Goal: Task Accomplishment & Management: Use online tool/utility

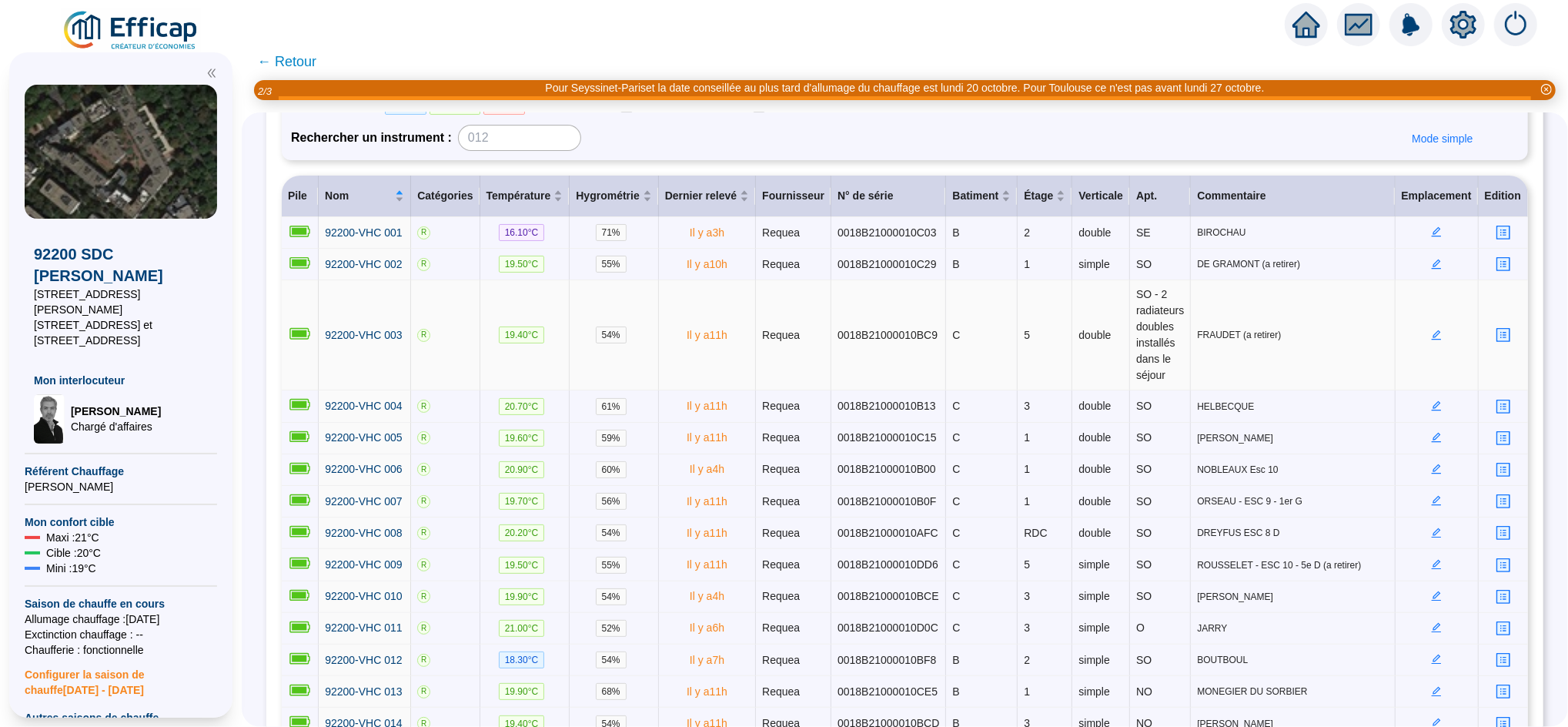
scroll to position [174, 0]
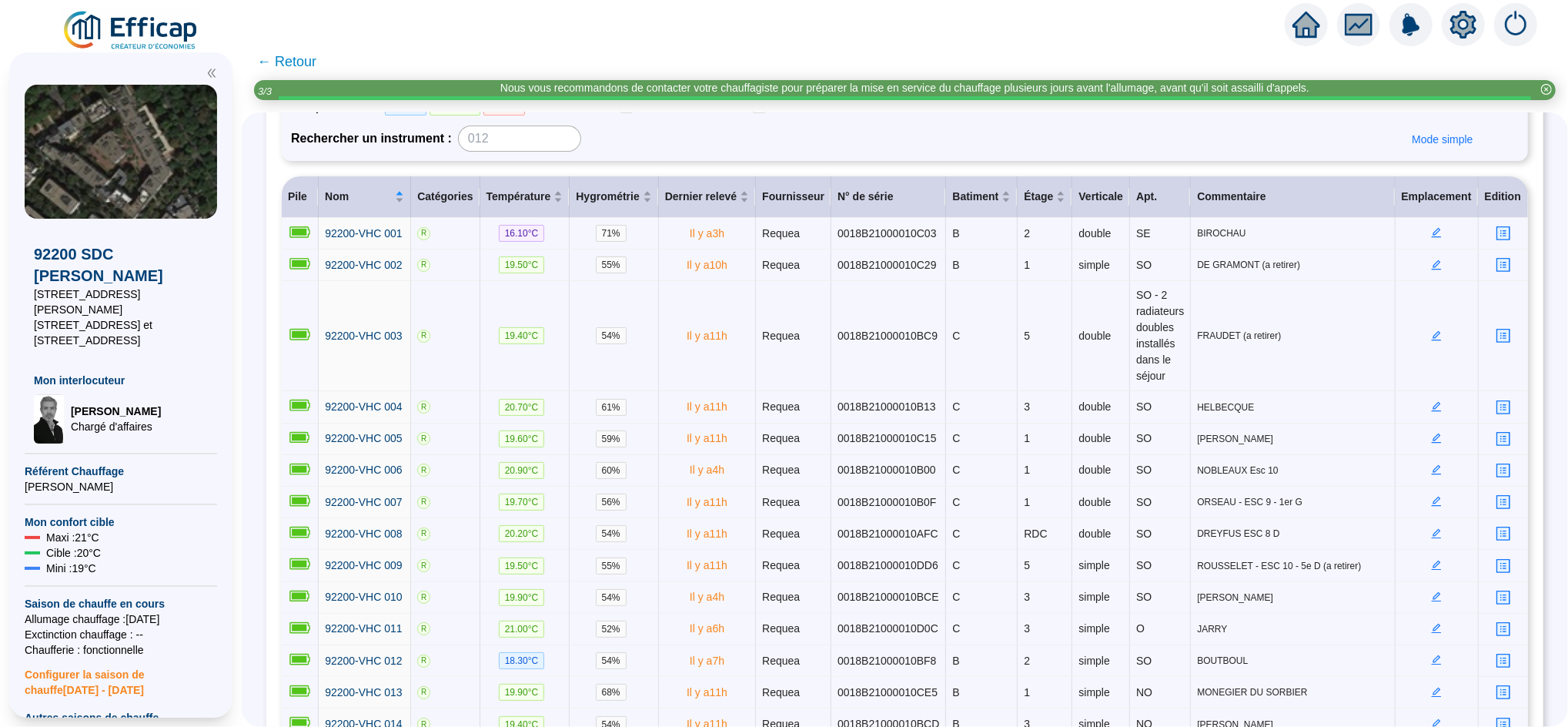
click at [1297, 22] on icon "home" at bounding box center [1306, 25] width 28 height 27
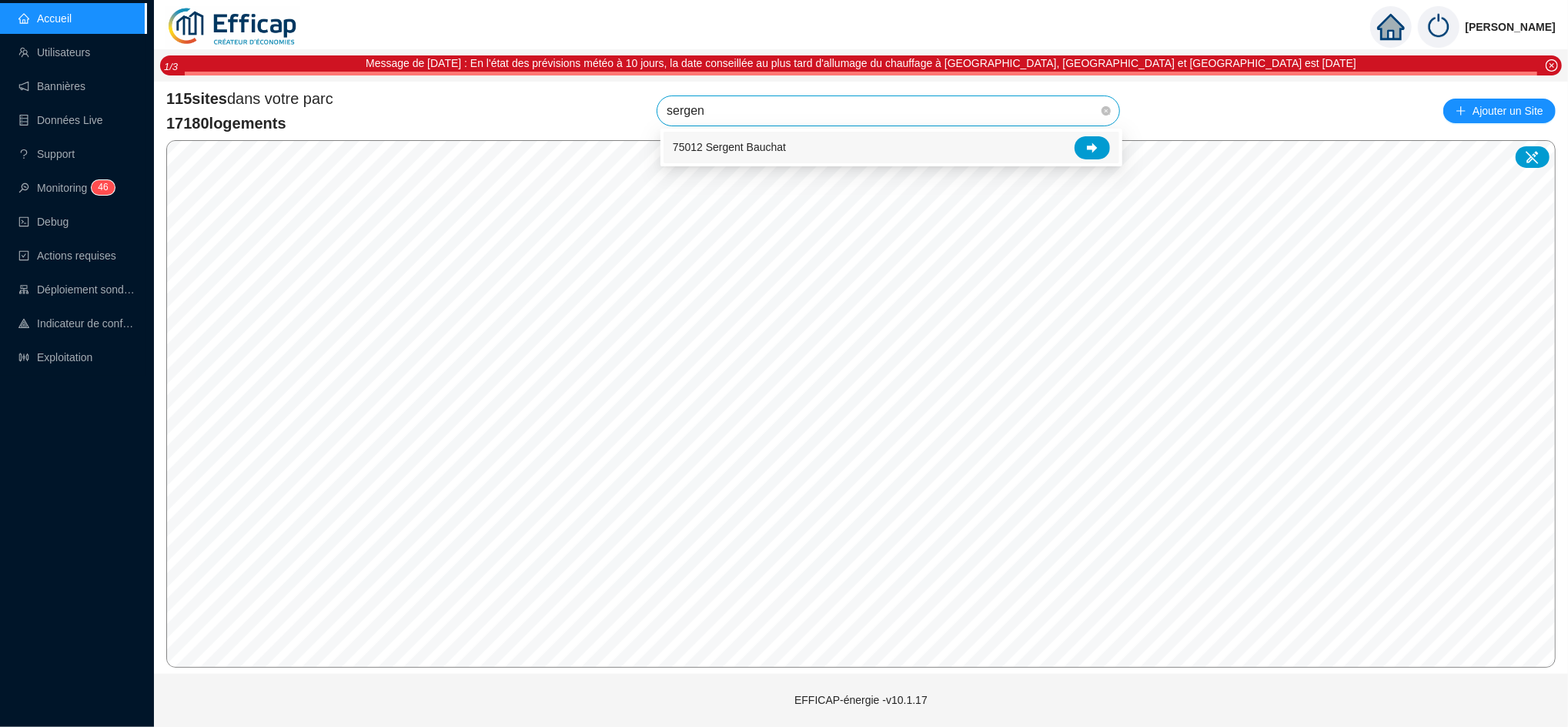
type input "sergent"
click at [1087, 150] on icon at bounding box center [1092, 147] width 10 height 10
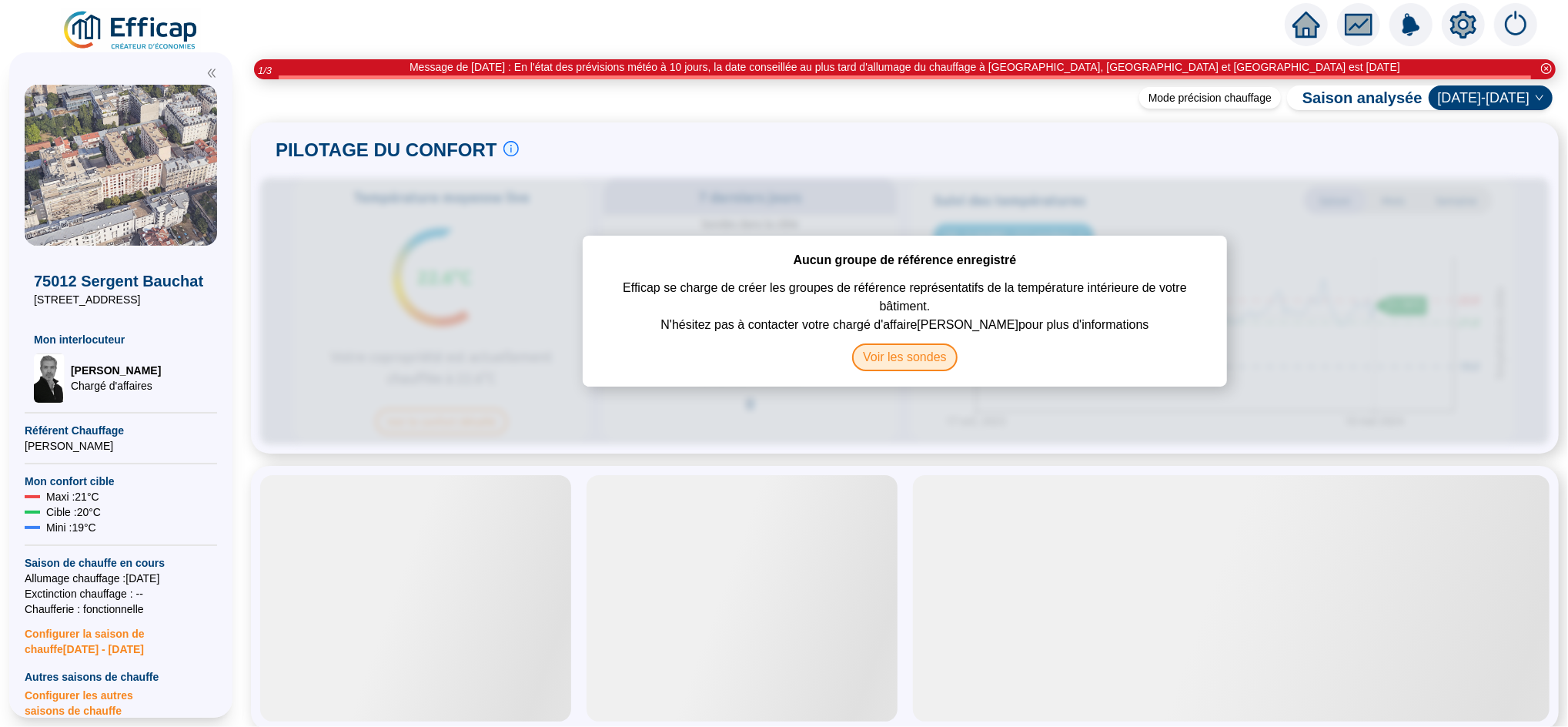
click at [912, 353] on span "Voir les sondes" at bounding box center [905, 357] width 105 height 28
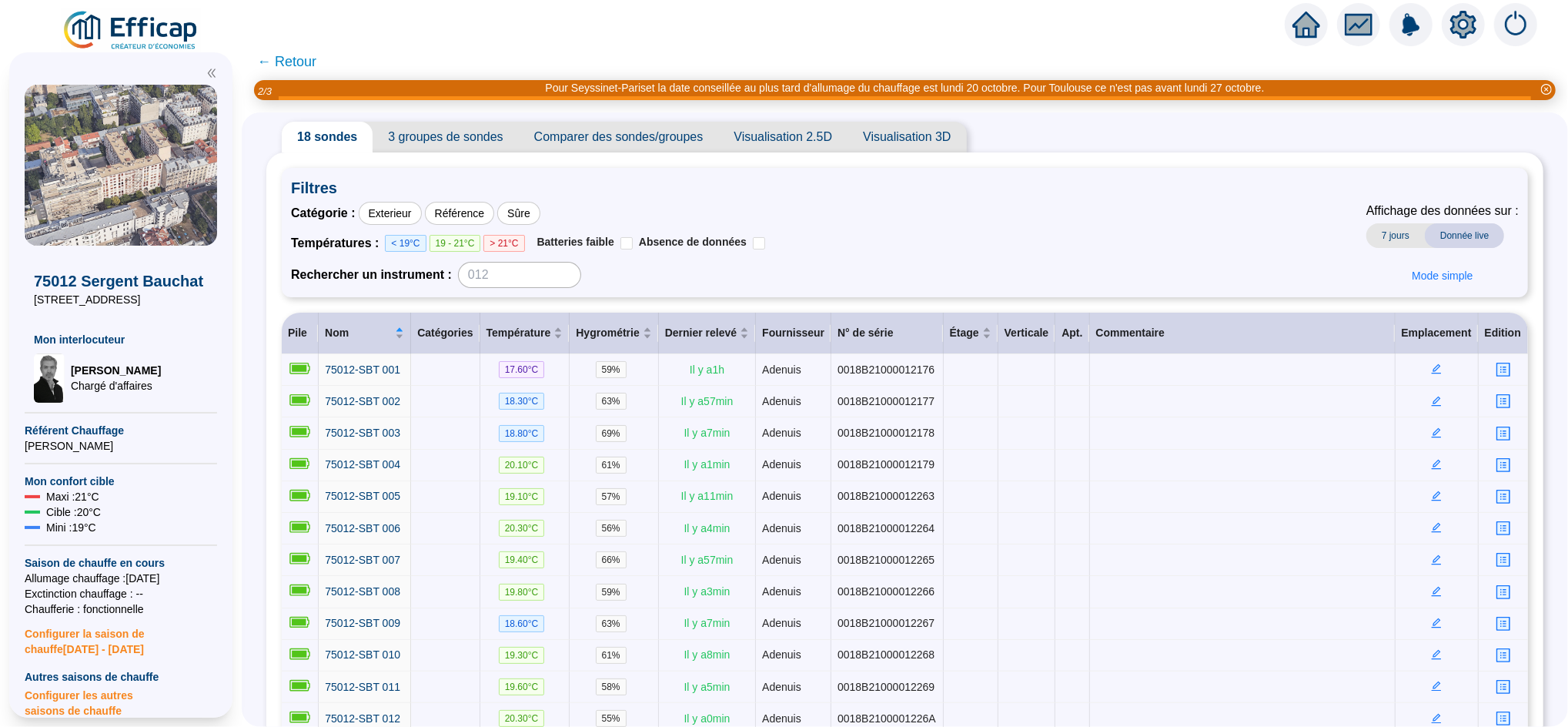
scroll to position [16, 0]
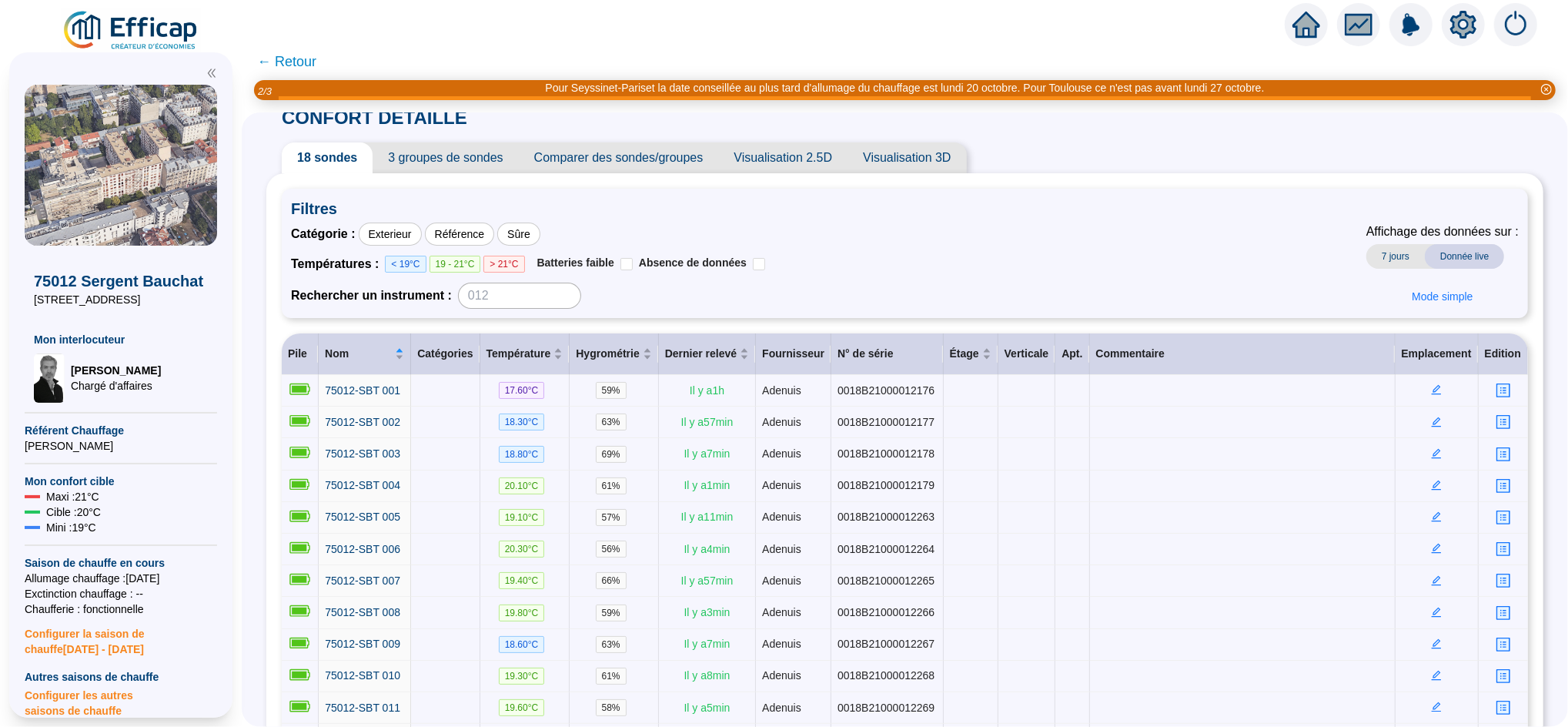
click at [464, 145] on span "3 groupes de sondes" at bounding box center [445, 158] width 145 height 30
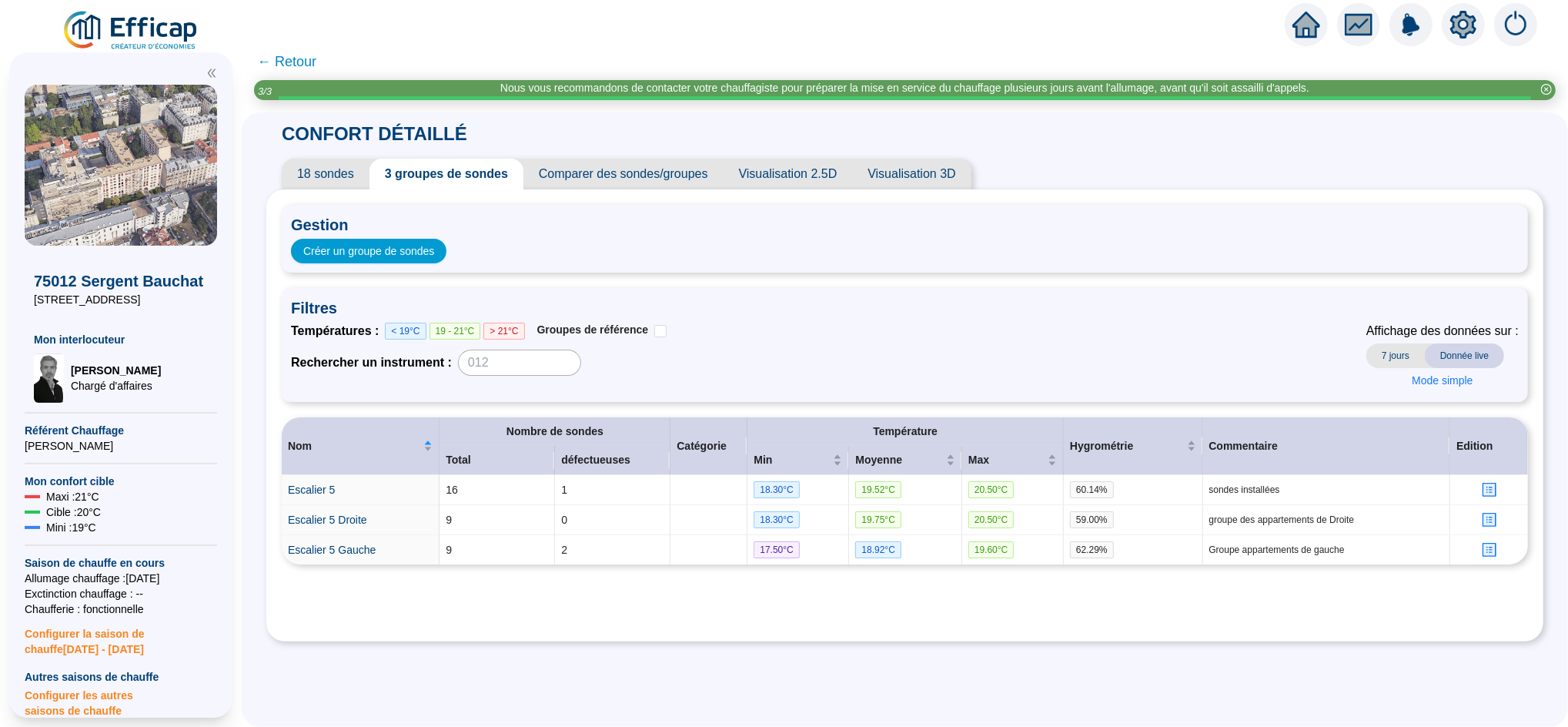
click at [355, 163] on span "18 sondes" at bounding box center [325, 174] width 88 height 30
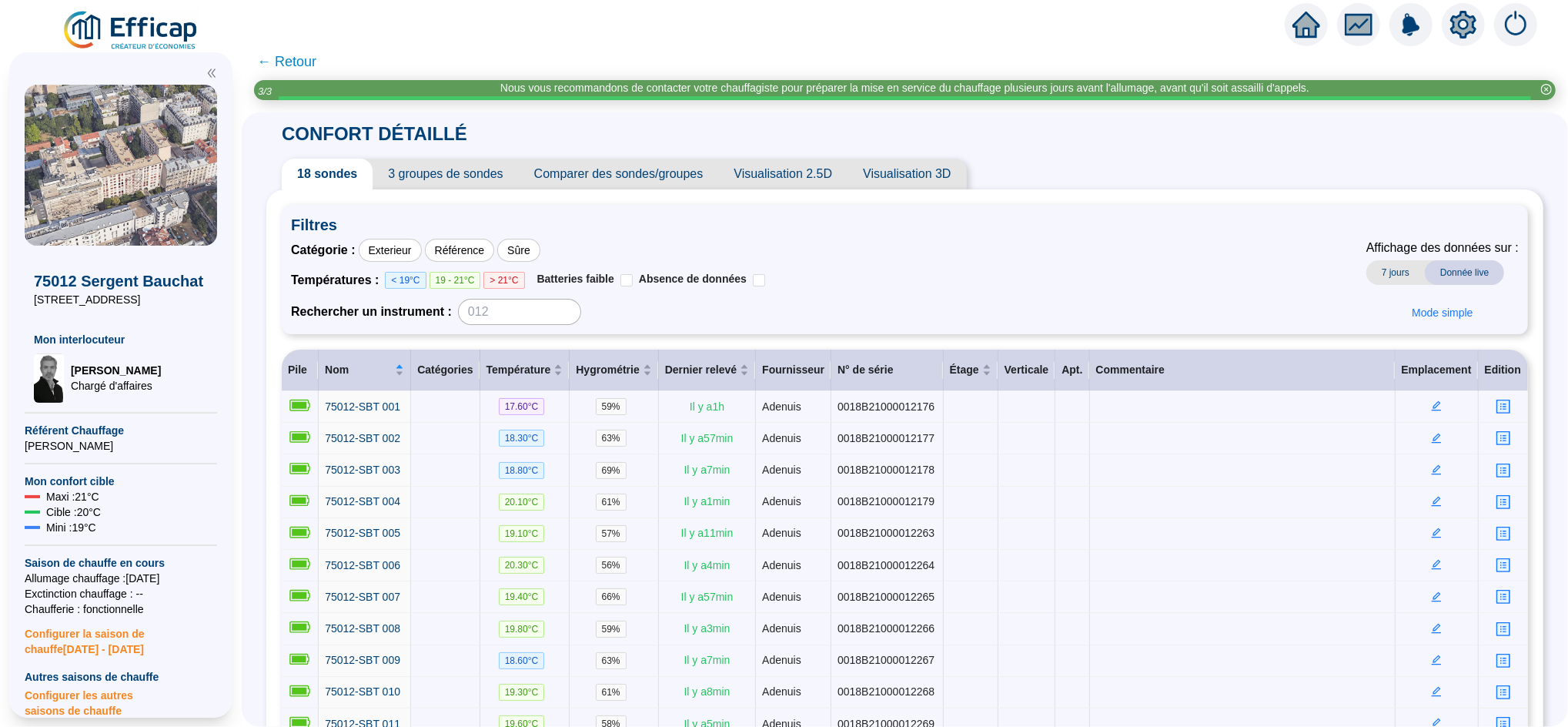
click at [305, 60] on span "← Retour" at bounding box center [286, 62] width 59 height 22
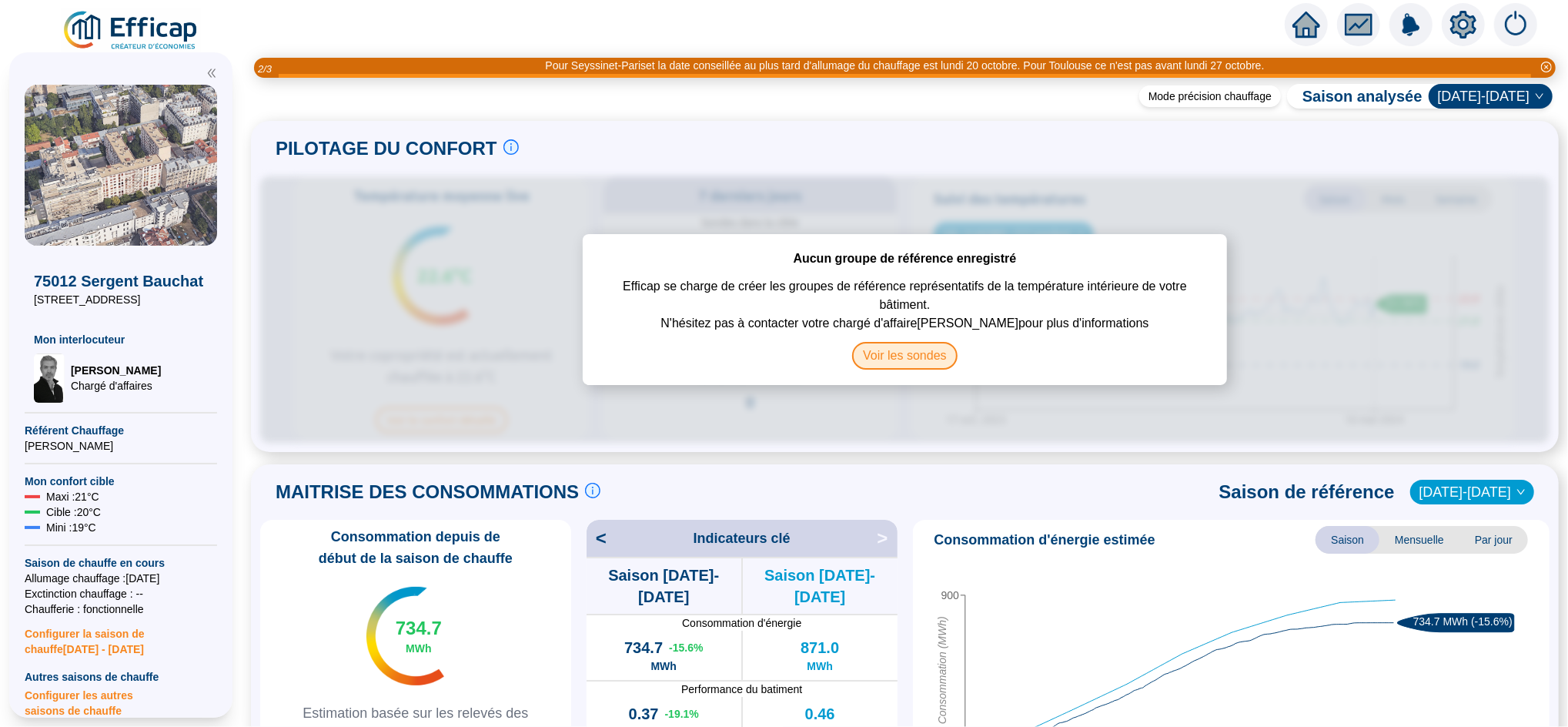
click at [901, 358] on span "Voir les sondes" at bounding box center [905, 355] width 105 height 28
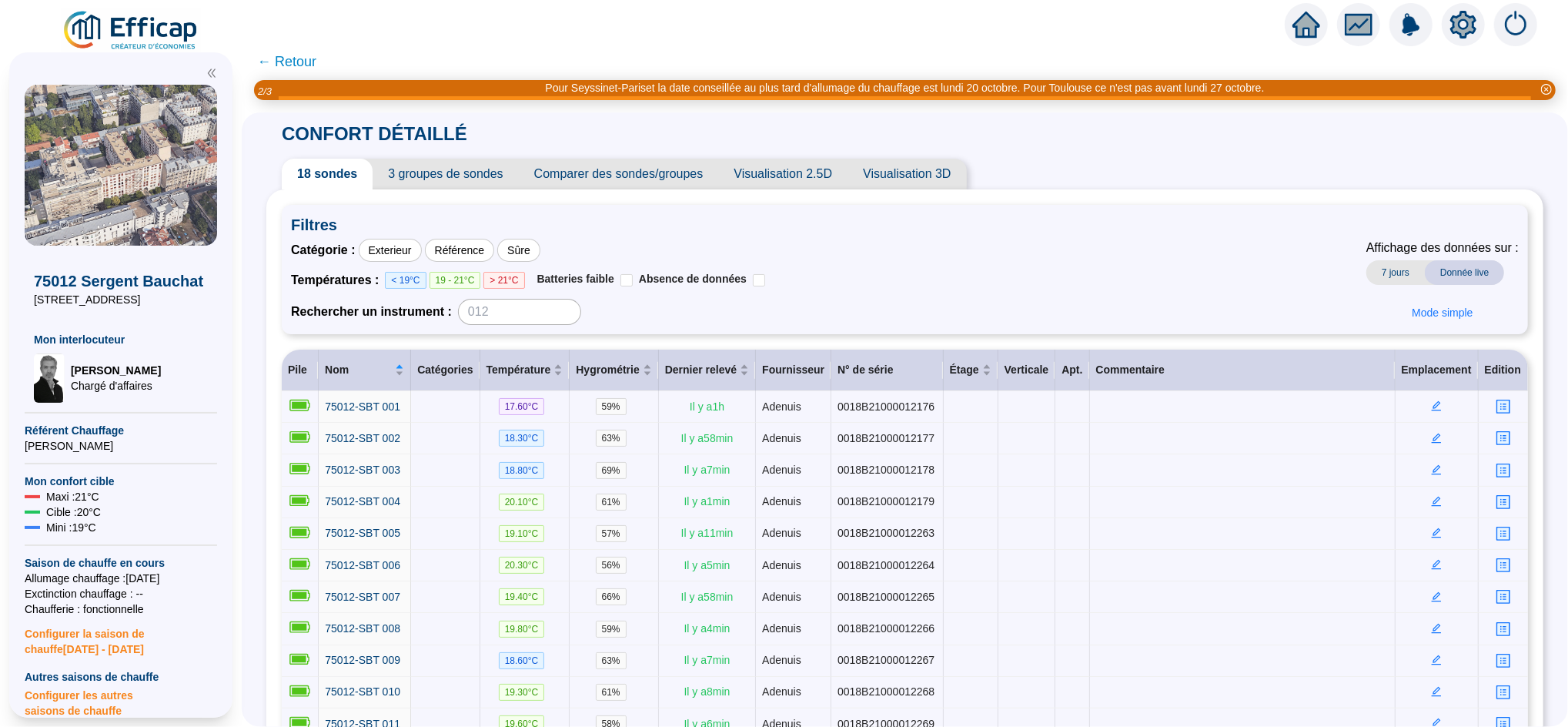
click at [489, 180] on span "3 groupes de sondes" at bounding box center [445, 174] width 145 height 30
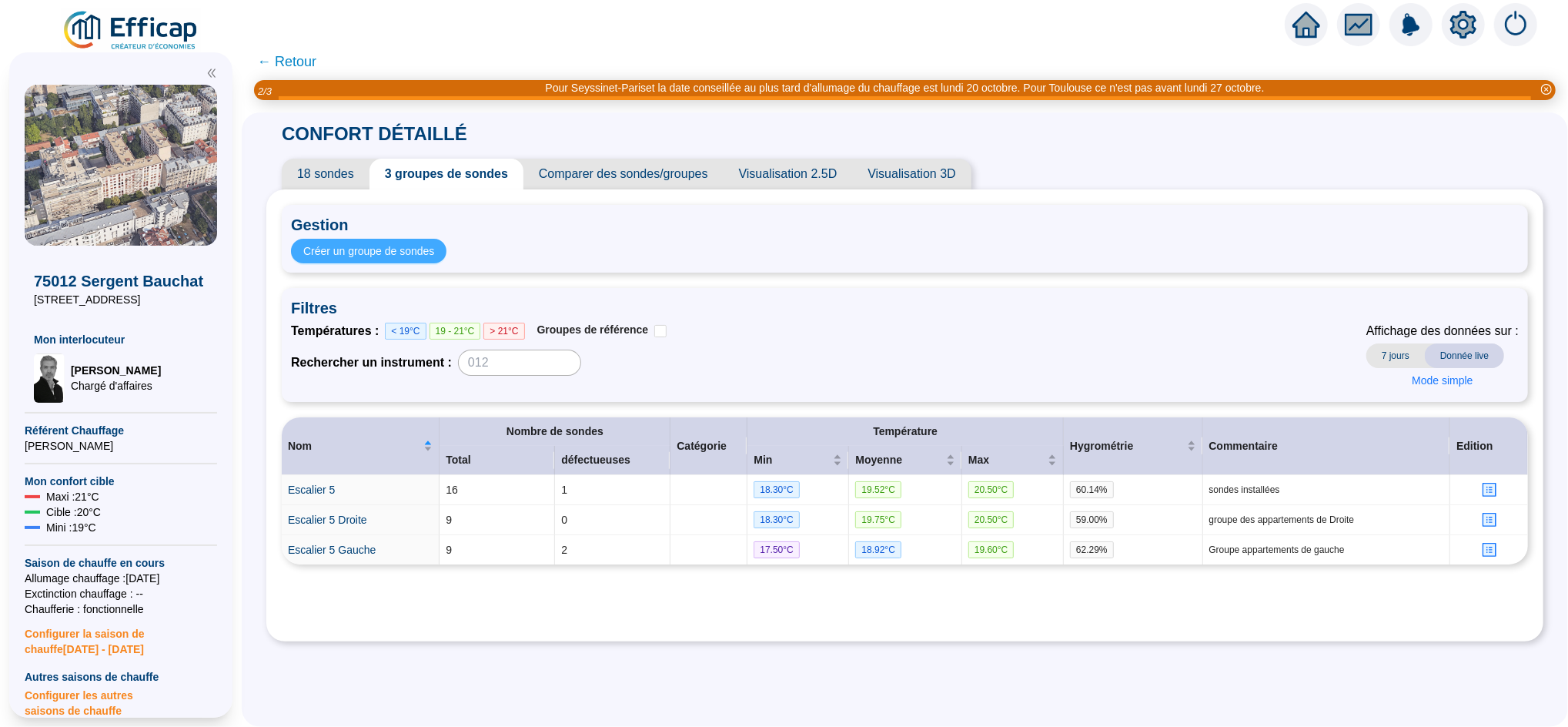
click at [428, 249] on span "Créer un groupe de sondes" at bounding box center [369, 251] width 131 height 16
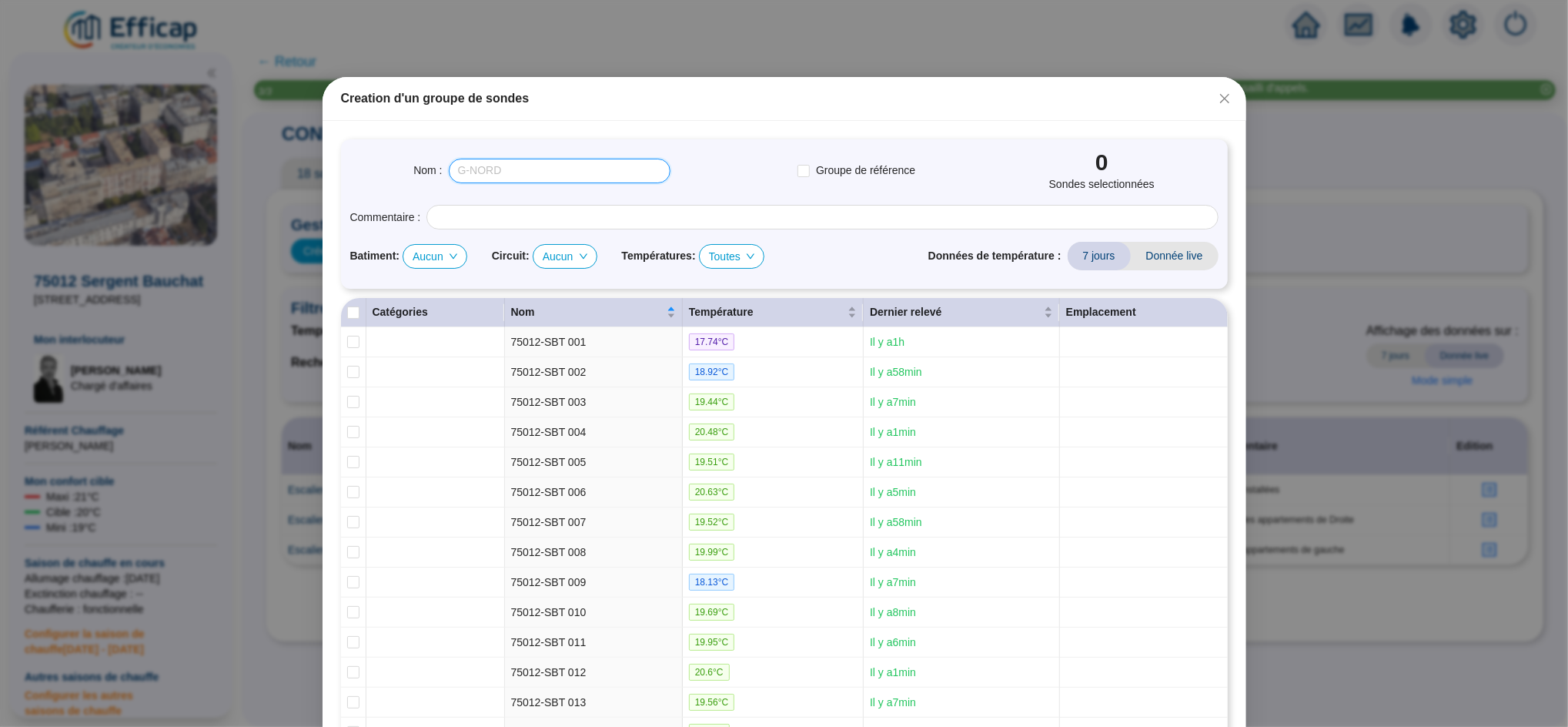
click at [485, 178] on input "text" at bounding box center [560, 171] width 222 height 25
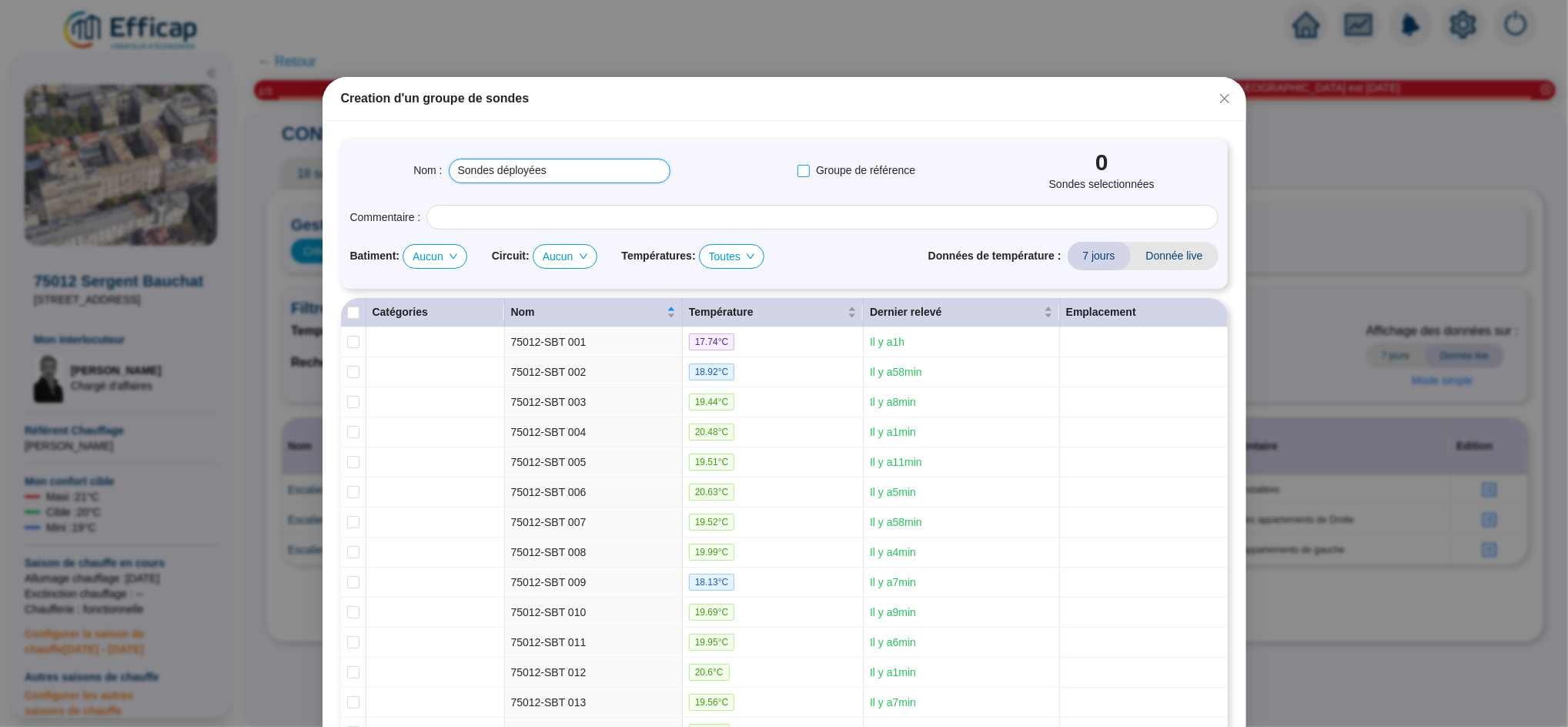
type input "Sondes déployées"
click at [802, 177] on label "Groupe de référence" at bounding box center [859, 170] width 124 height 16
click at [802, 177] on input "Groupe de référence" at bounding box center [803, 171] width 12 height 12
checkbox input "true"
click at [347, 314] on input "Select all" at bounding box center [353, 312] width 12 height 12
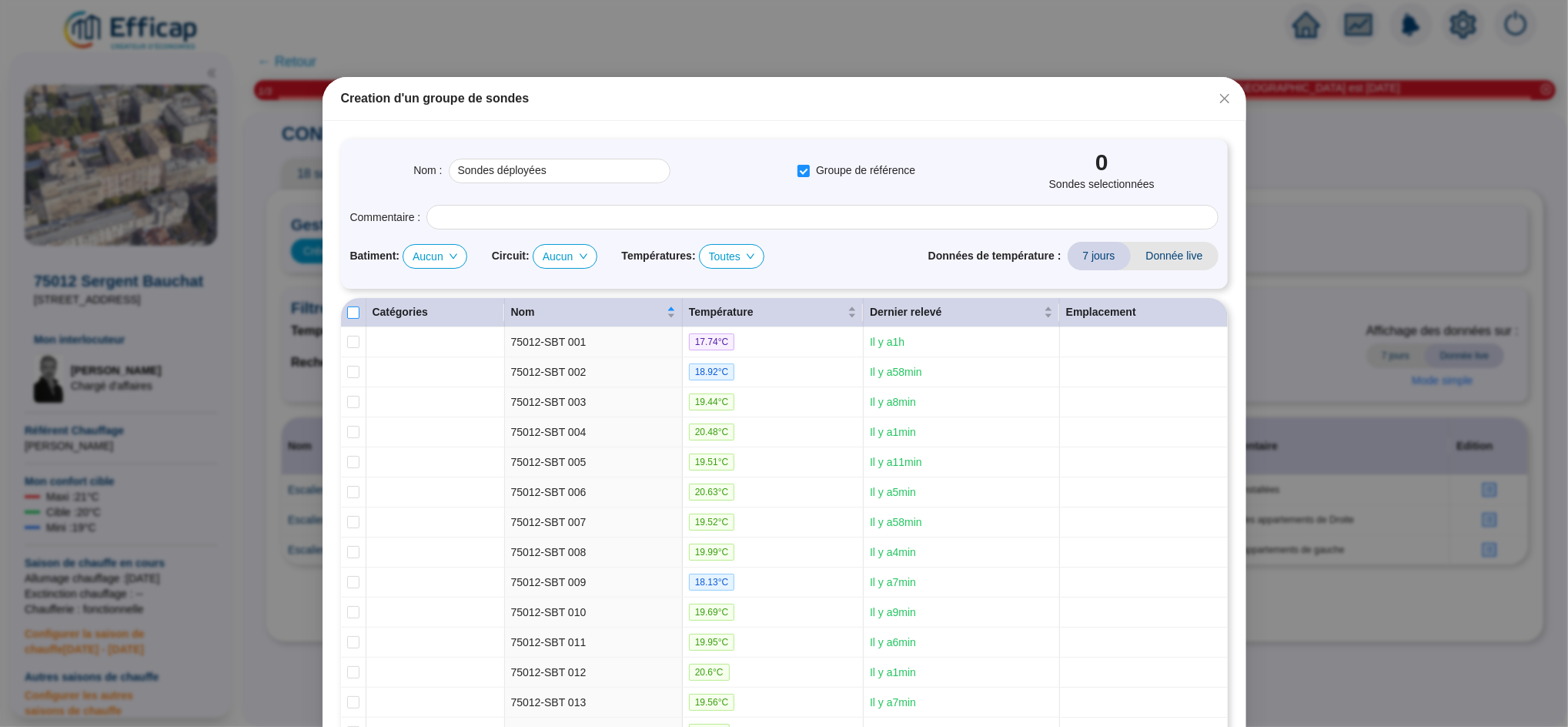
checkbox input "true"
type input "Sondes déployées (18 sondes)"
checkbox input "true"
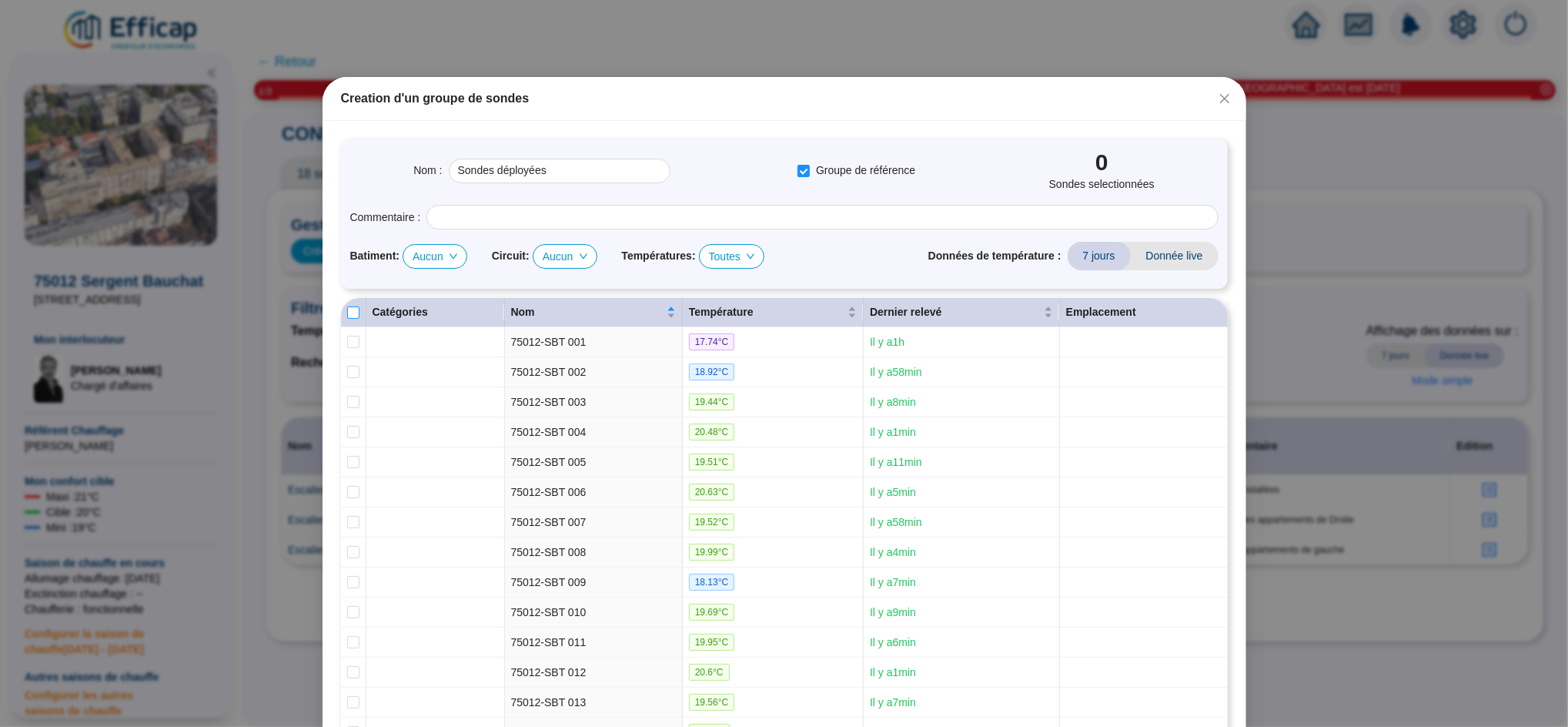
checkbox input "true"
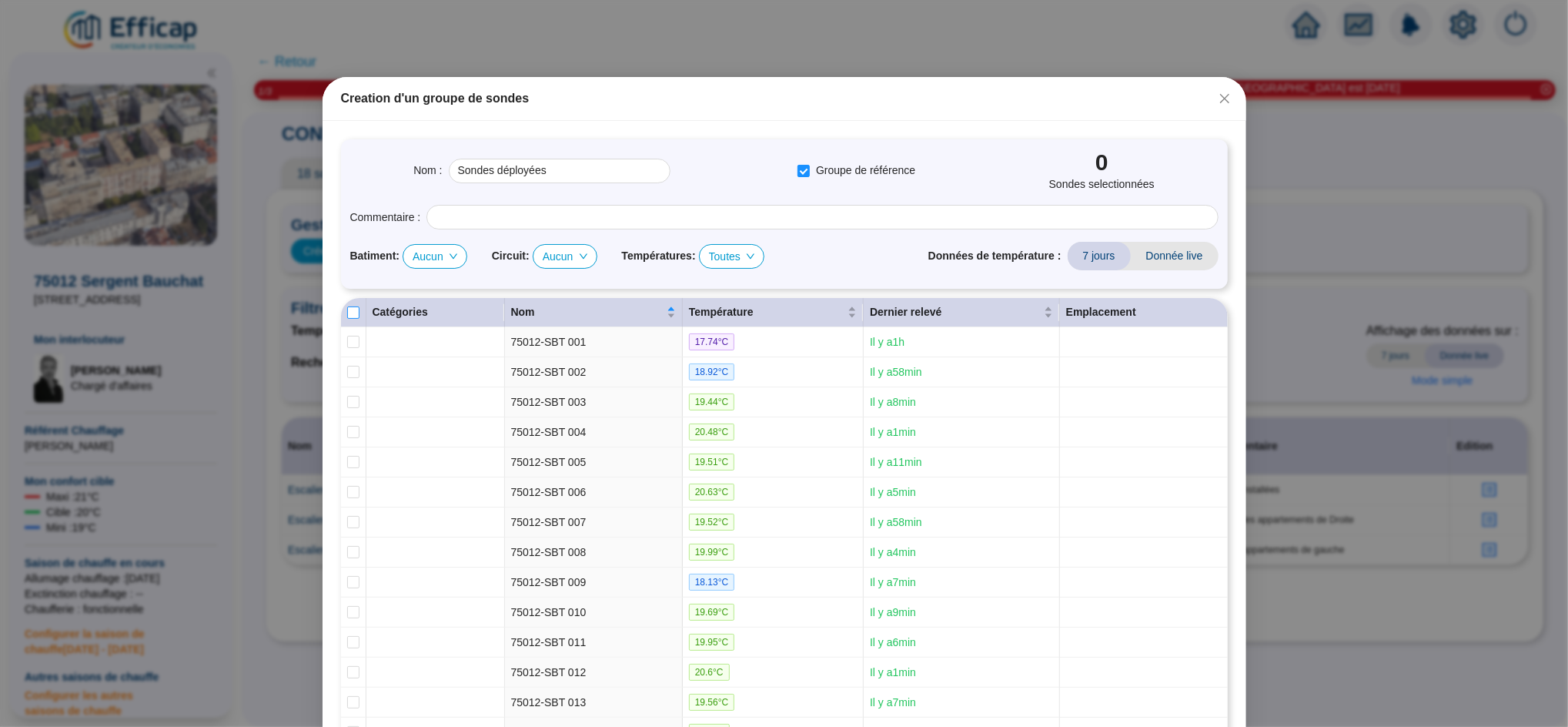
checkbox input "true"
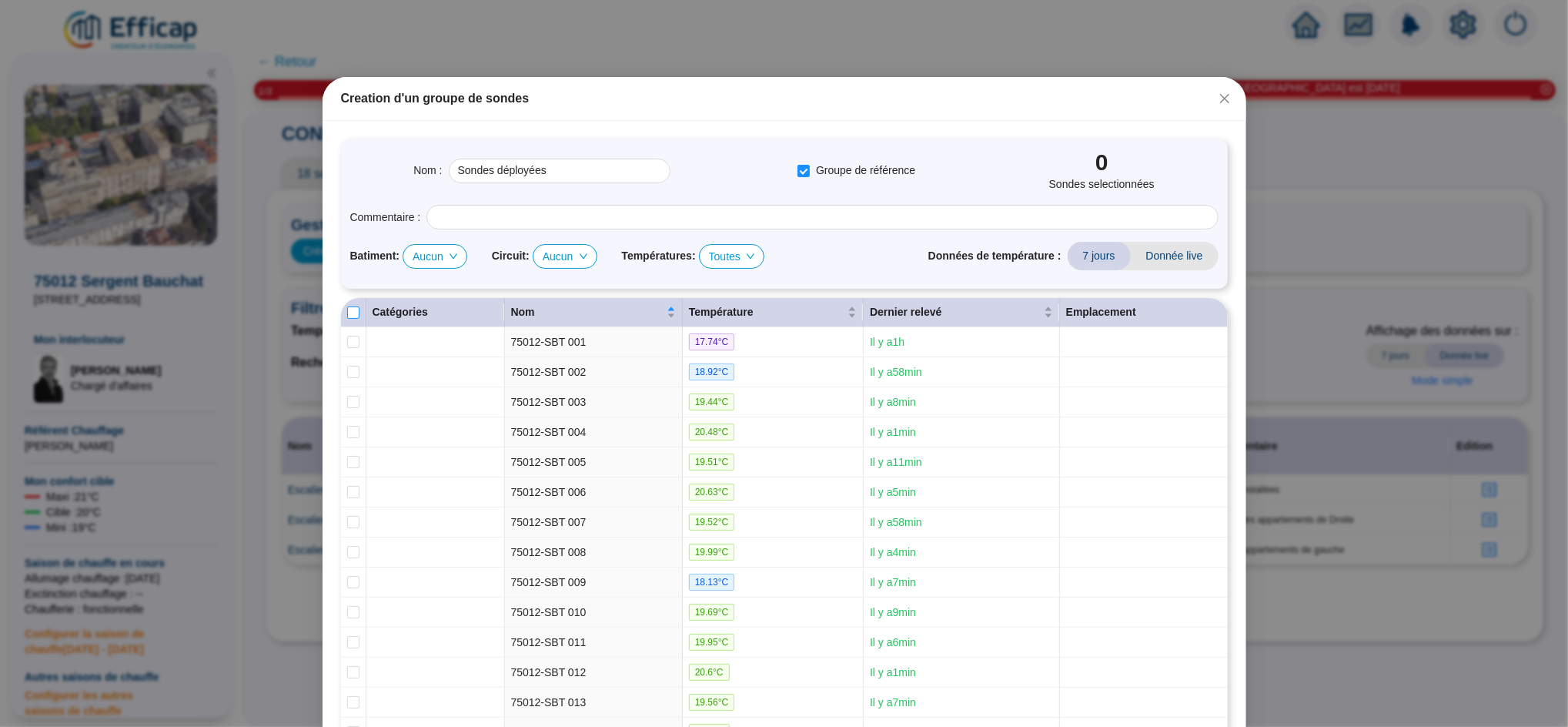
checkbox input "true"
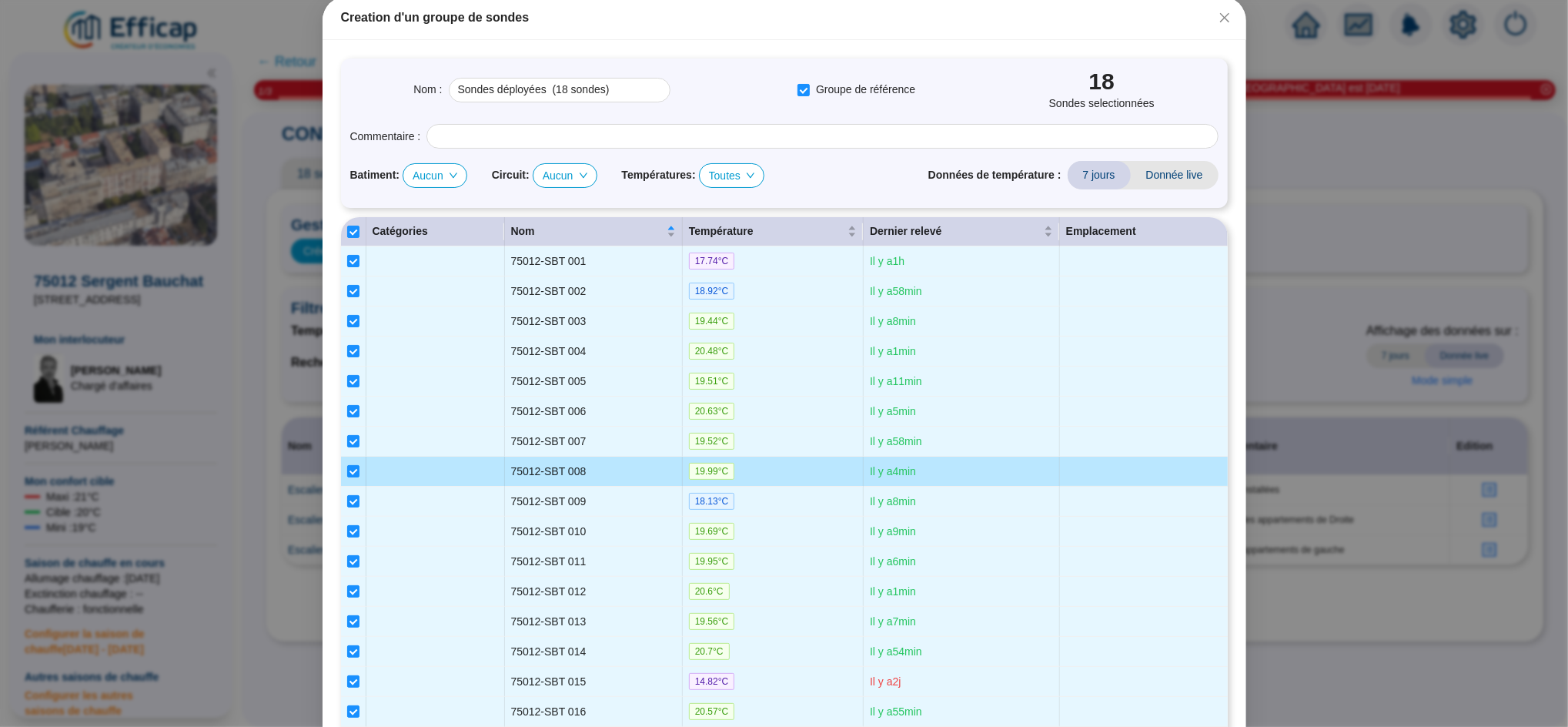
scroll to position [76, 0]
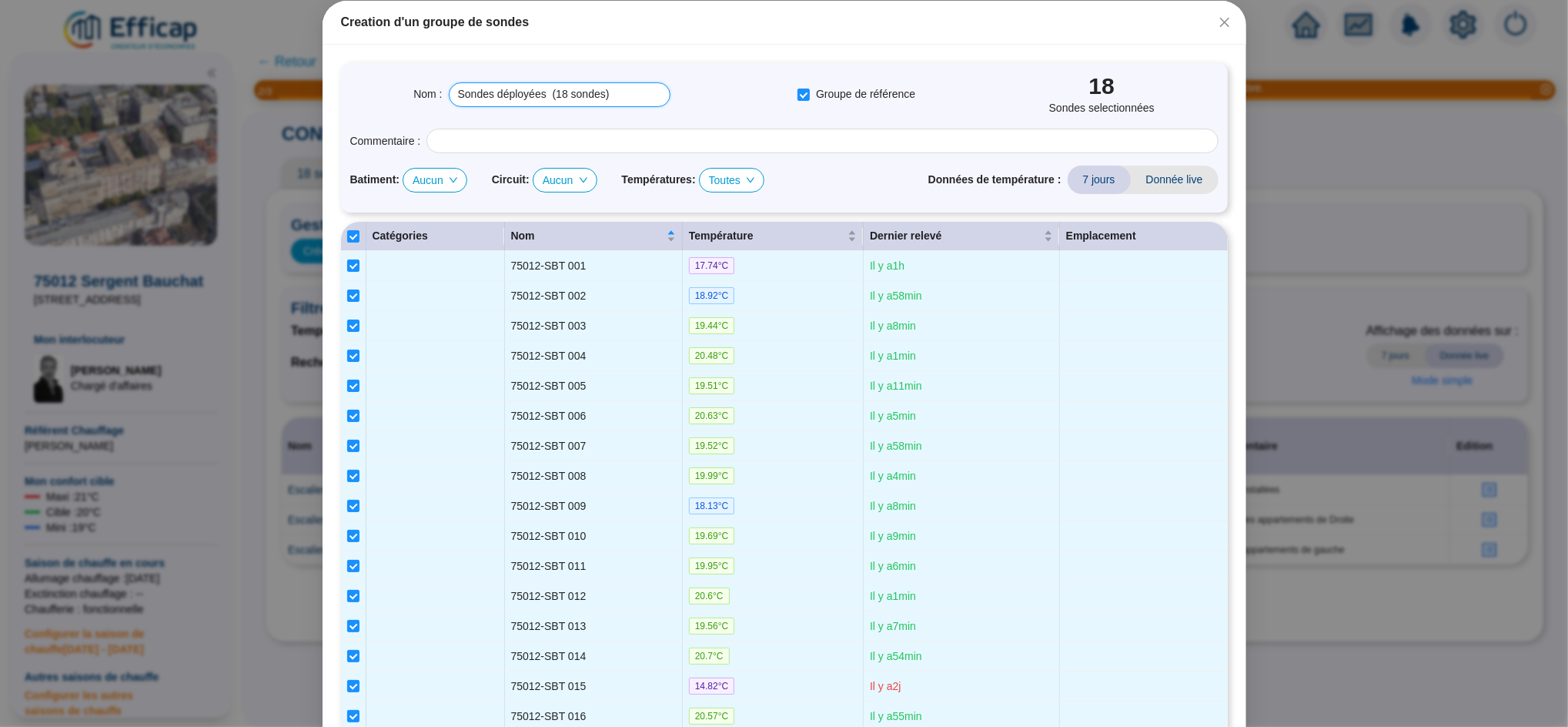
click at [557, 95] on input "Sondes déployées (18 sondes)" at bounding box center [560, 95] width 222 height 25
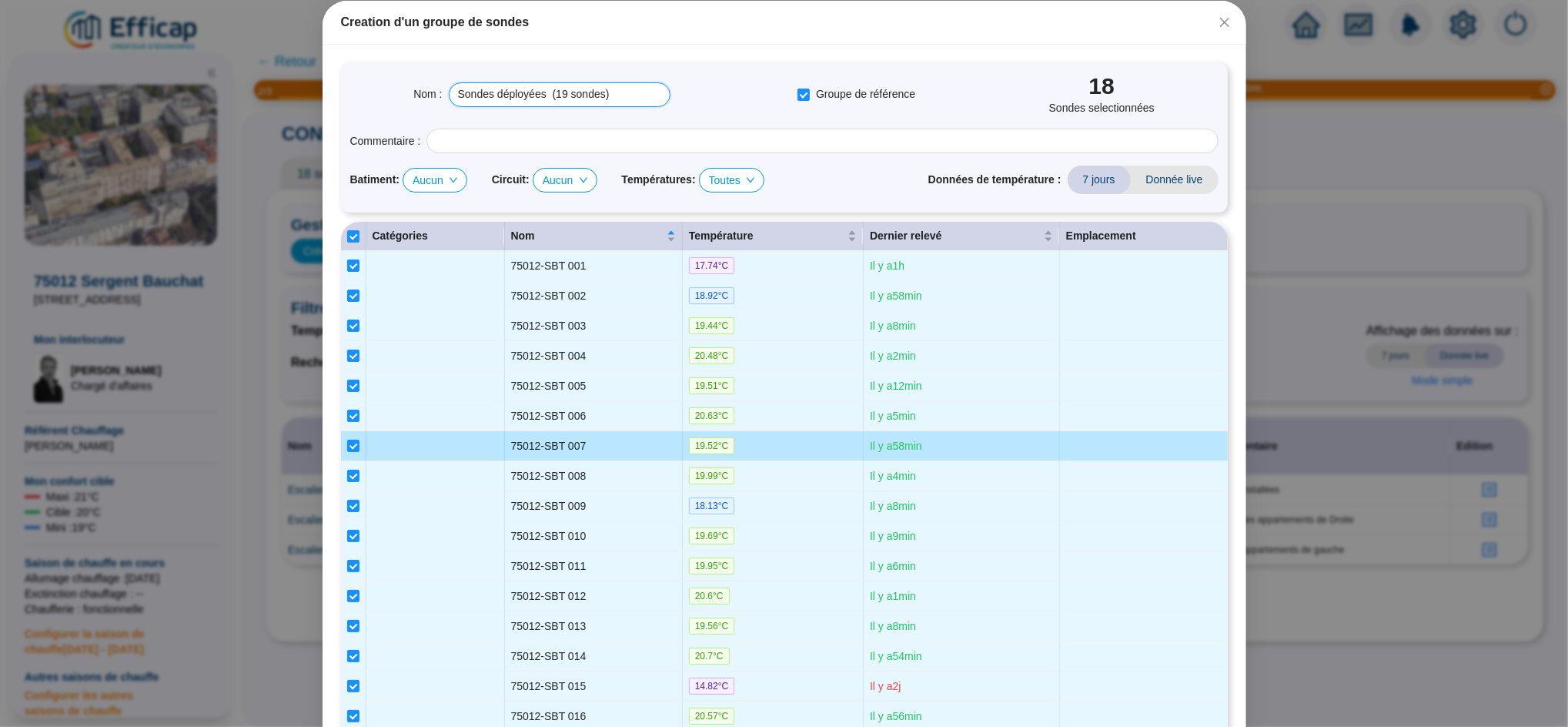
scroll to position [232, 0]
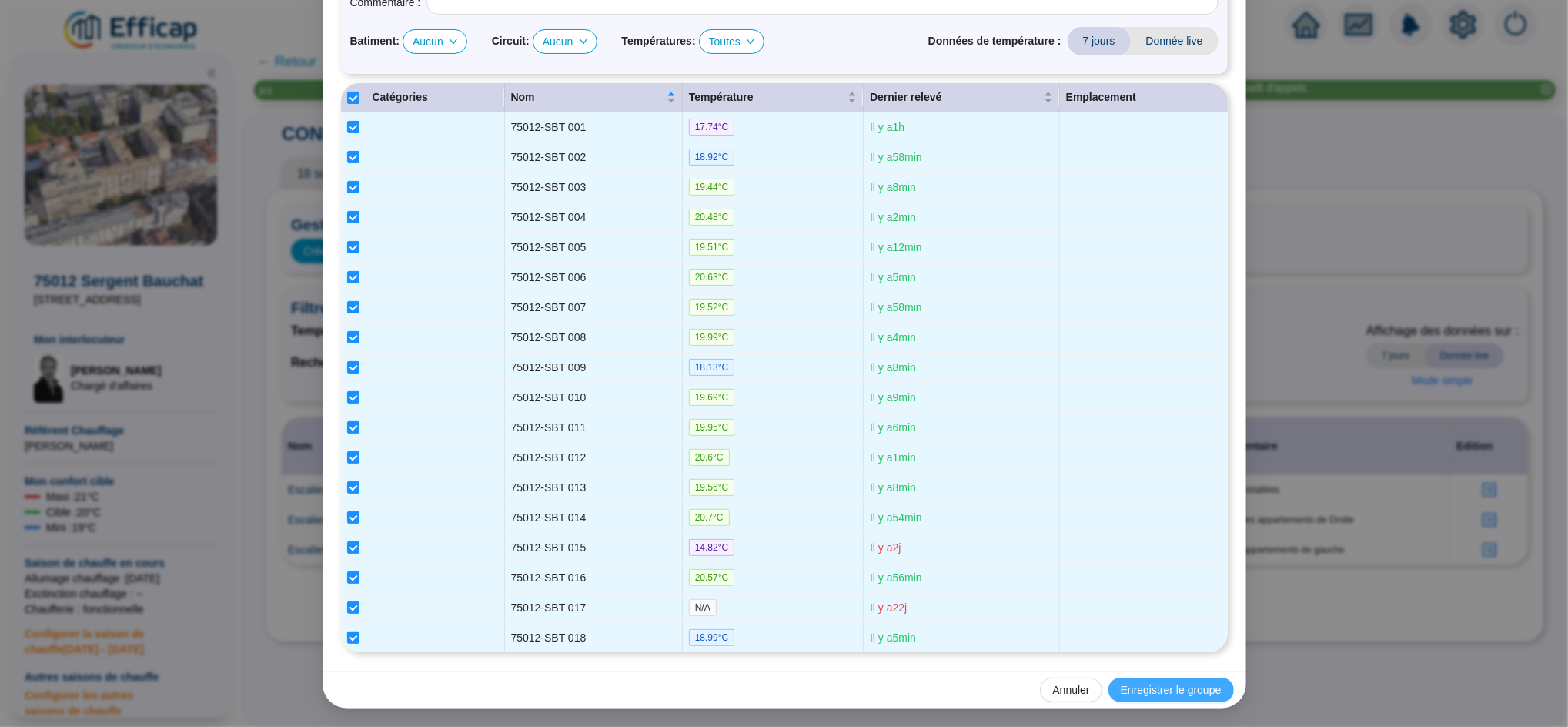
type input "Sondes déployées (19 sondes)"
click at [1131, 693] on span "Enregistrer le groupe" at bounding box center [1171, 690] width 101 height 16
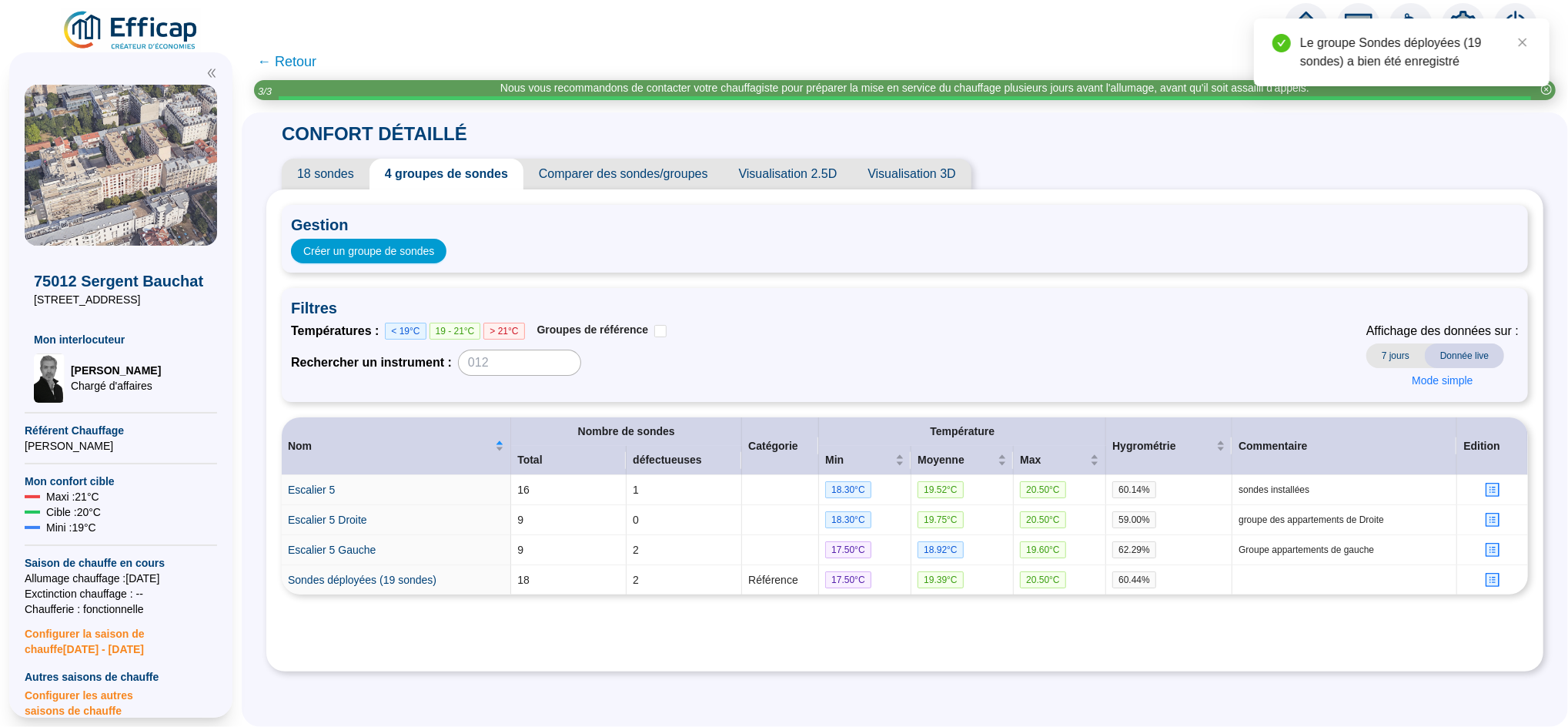
click at [309, 58] on span "← Retour" at bounding box center [286, 62] width 59 height 22
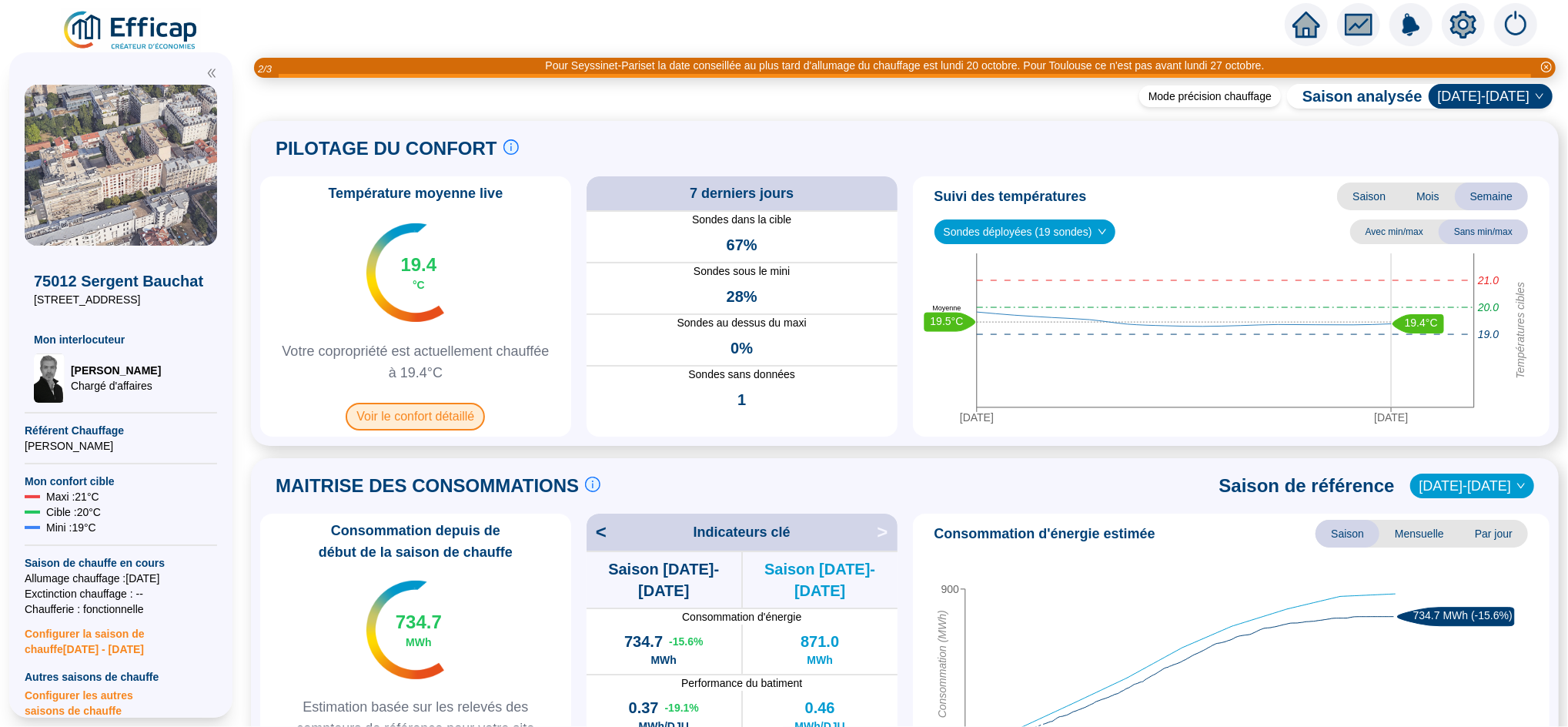
click at [435, 418] on span "Voir le confort détaillé" at bounding box center [415, 416] width 139 height 28
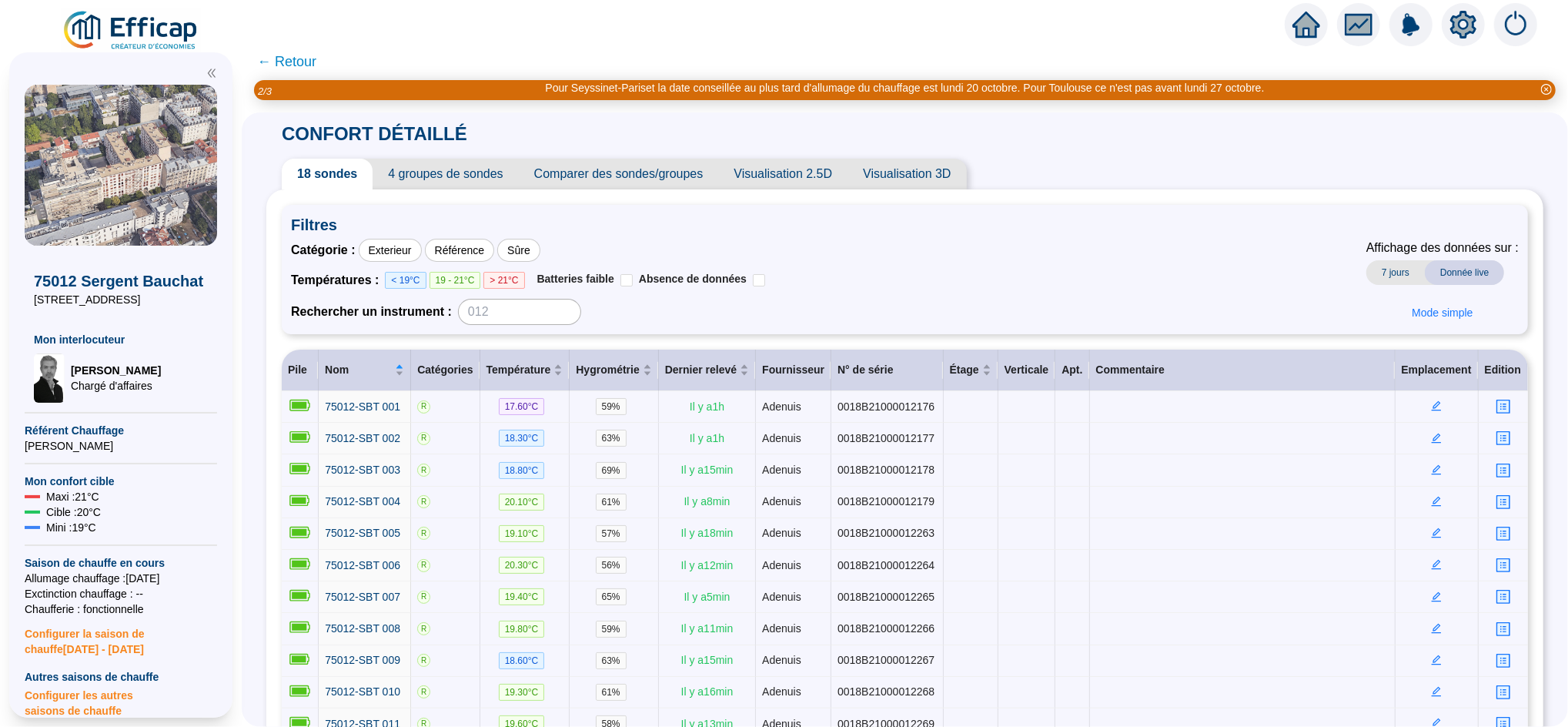
click at [1319, 18] on icon "home" at bounding box center [1306, 24] width 28 height 28
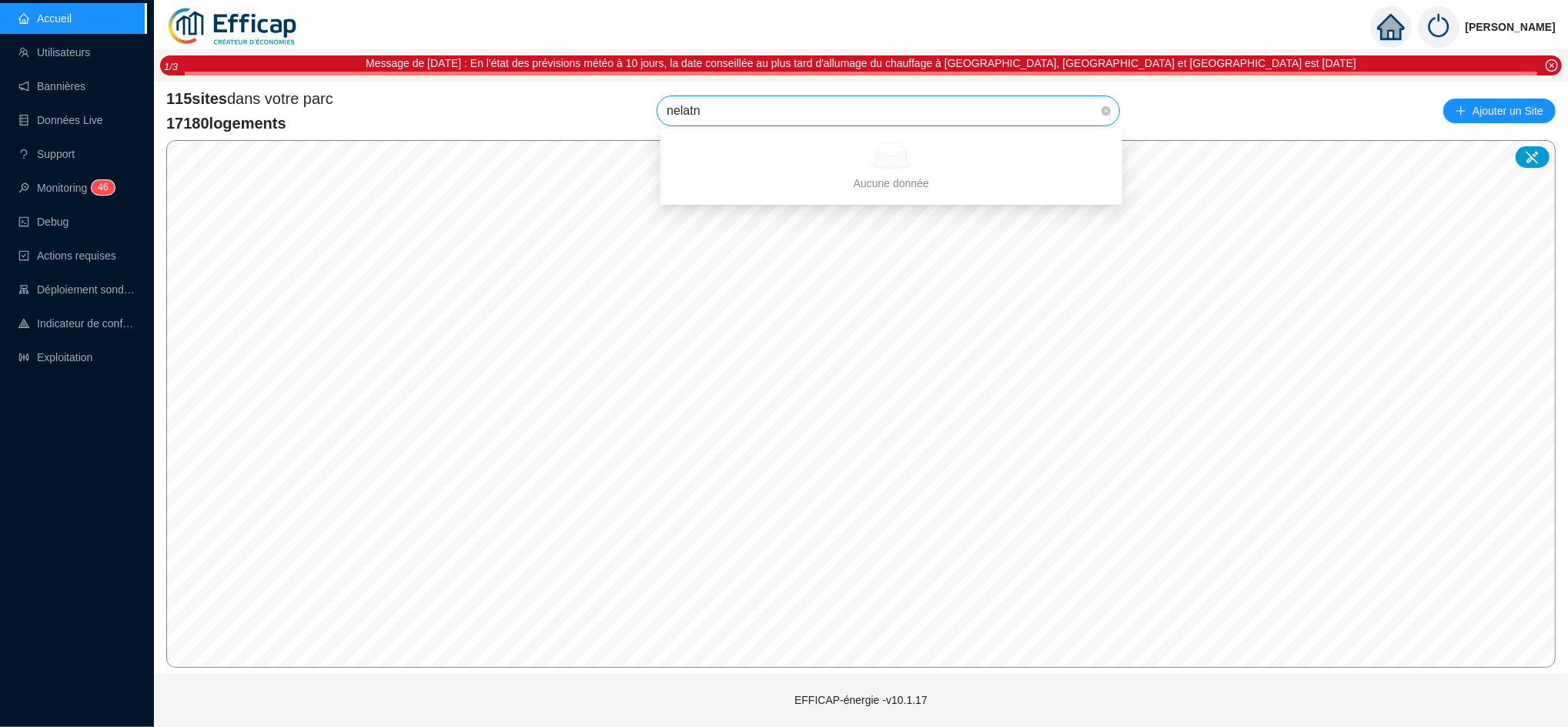
type input "nelat"
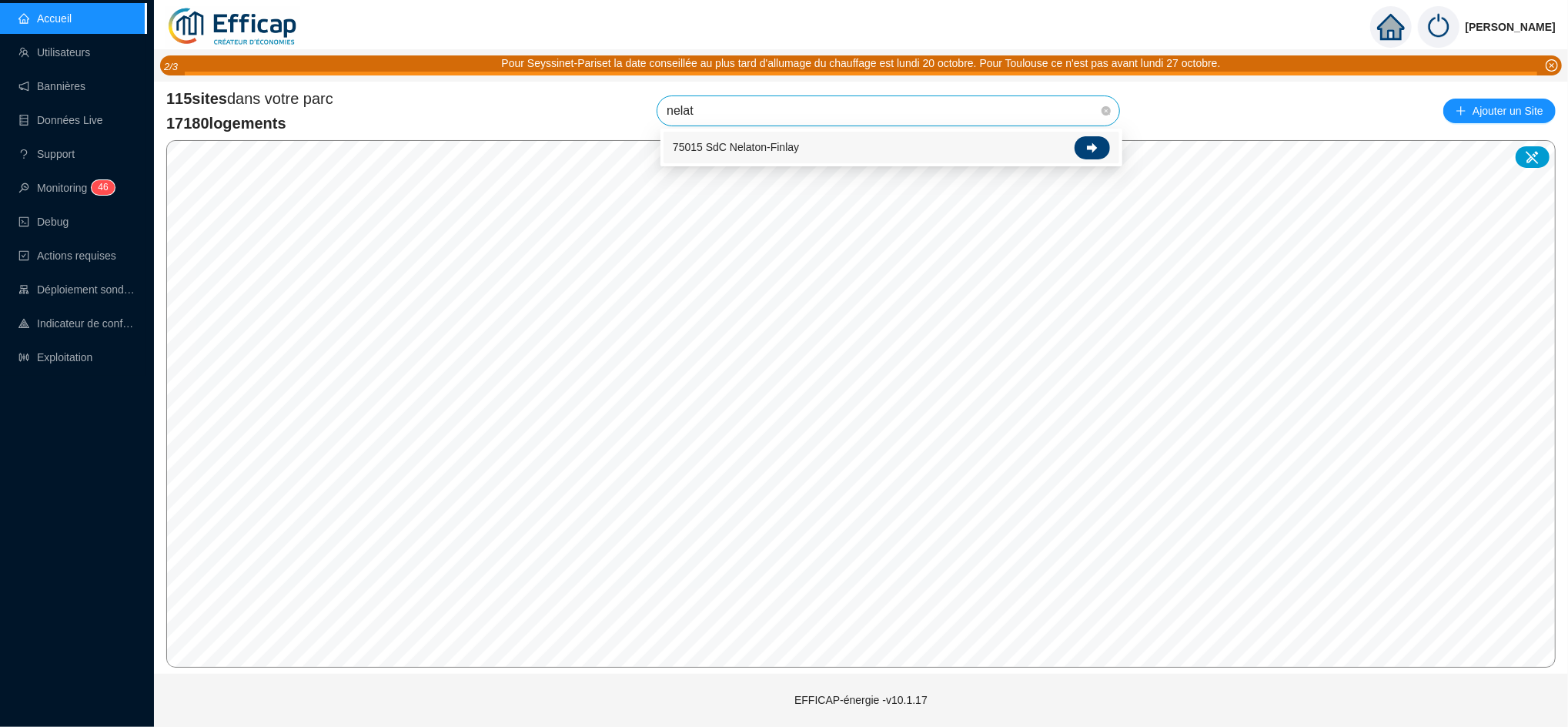
click at [1106, 152] on div at bounding box center [1092, 148] width 35 height 23
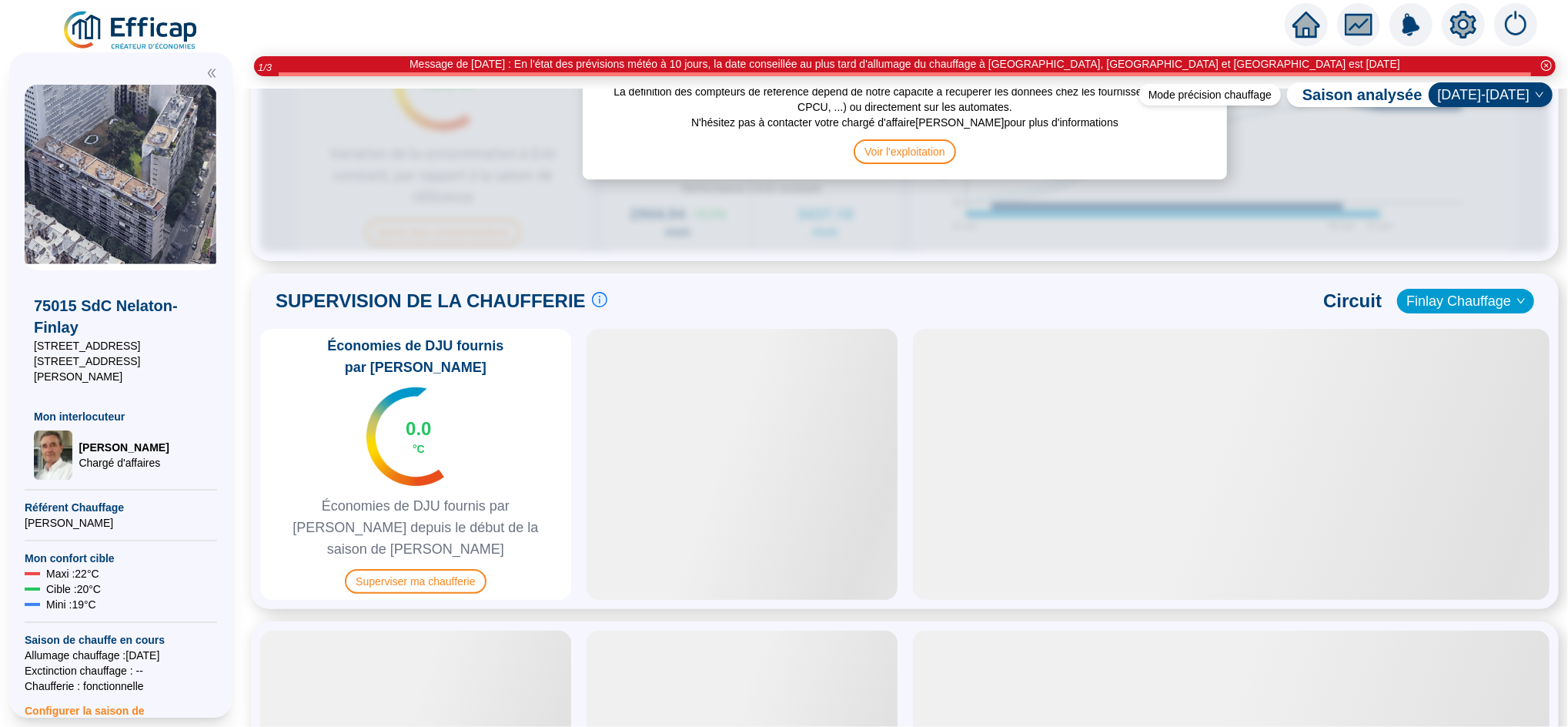
scroll to position [929, 0]
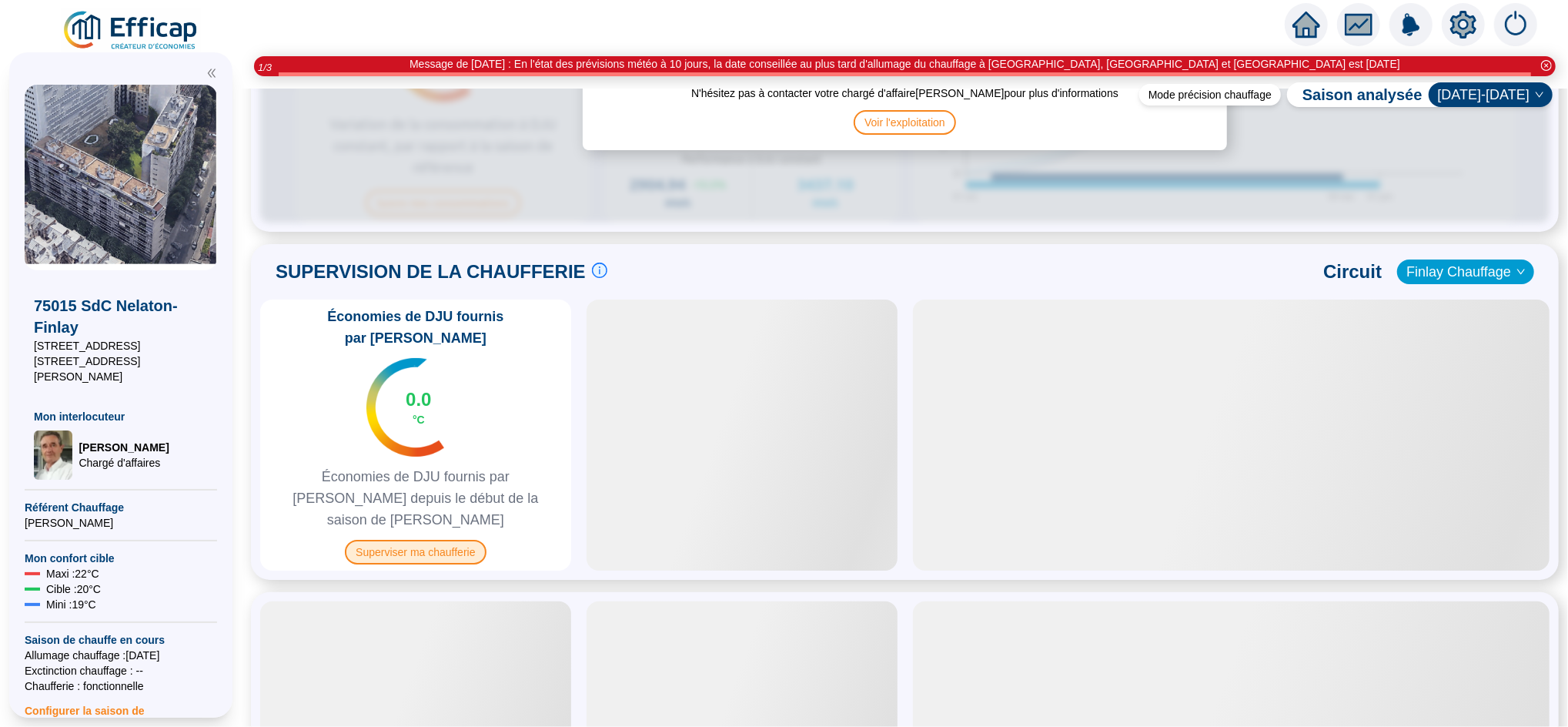
click at [460, 540] on span "Superviser ma chaufferie" at bounding box center [415, 552] width 141 height 25
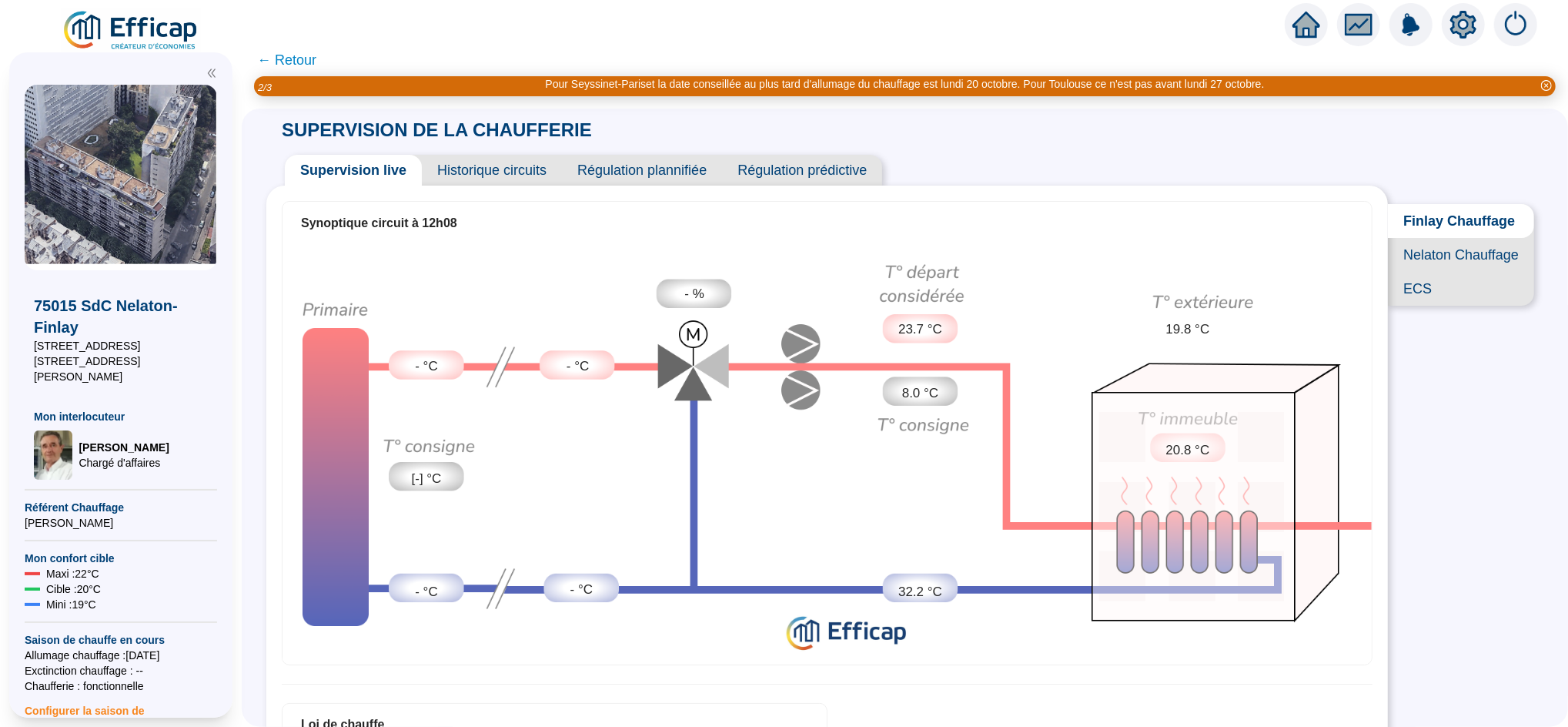
click at [1433, 272] on span "Nelaton Chauffage" at bounding box center [1461, 255] width 146 height 34
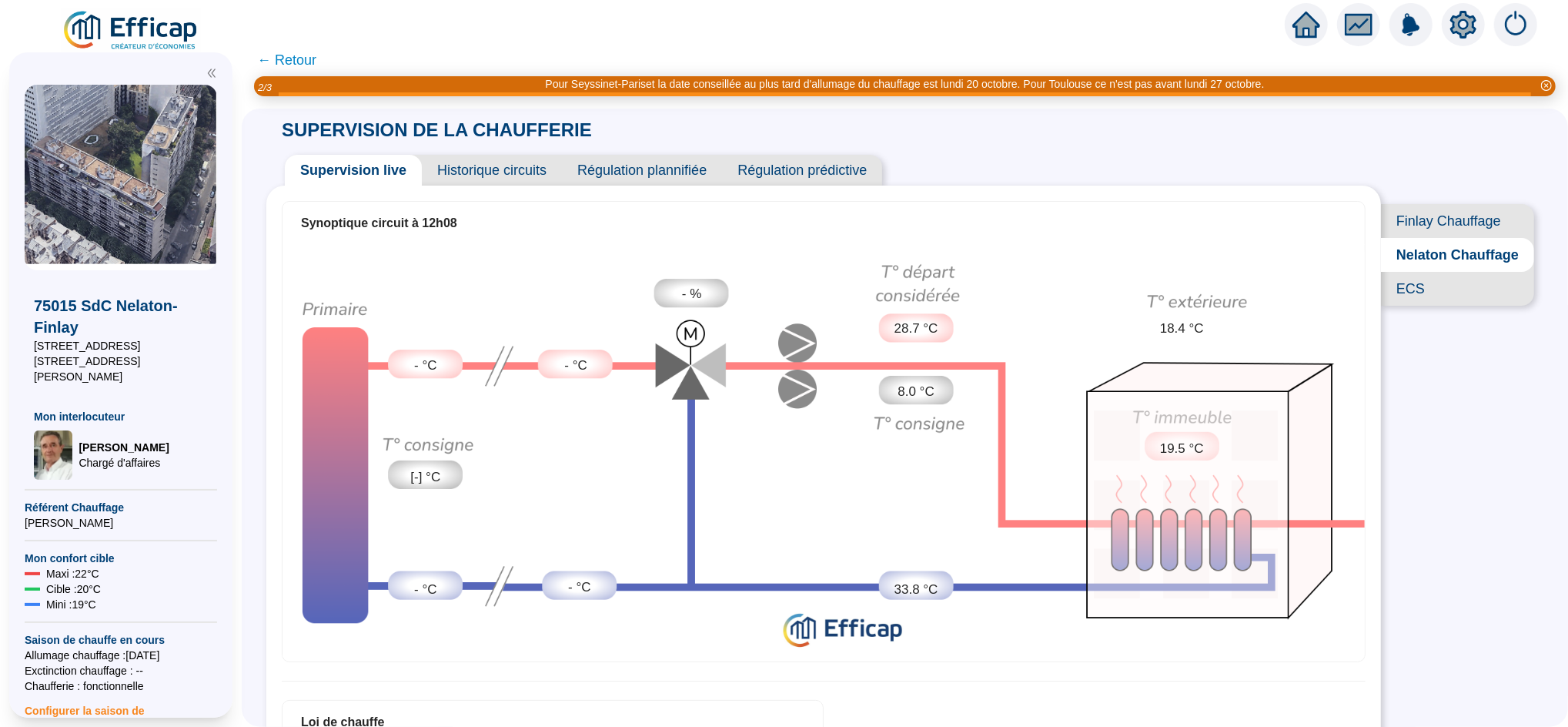
click at [1437, 220] on span "Finlay Chauffage" at bounding box center [1458, 221] width 154 height 34
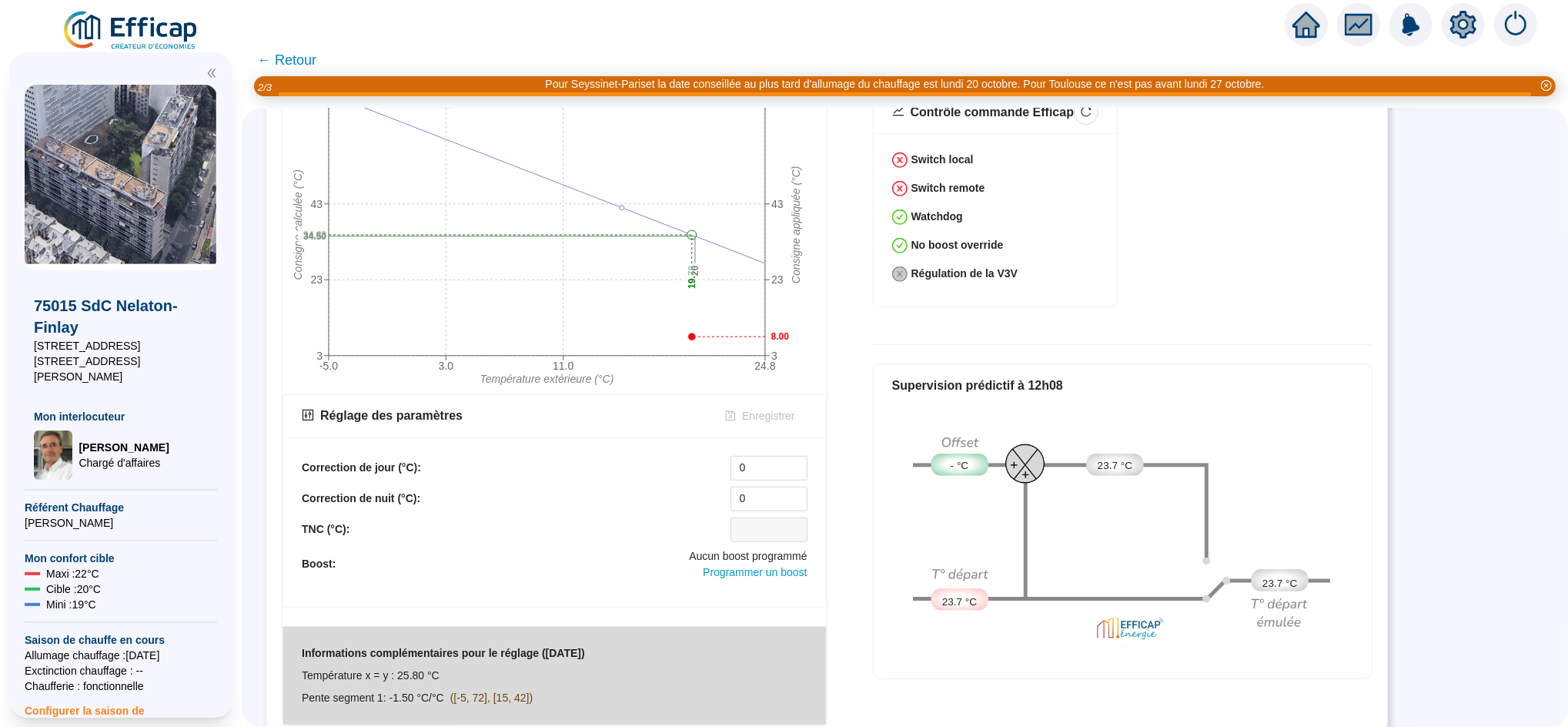
scroll to position [662, 0]
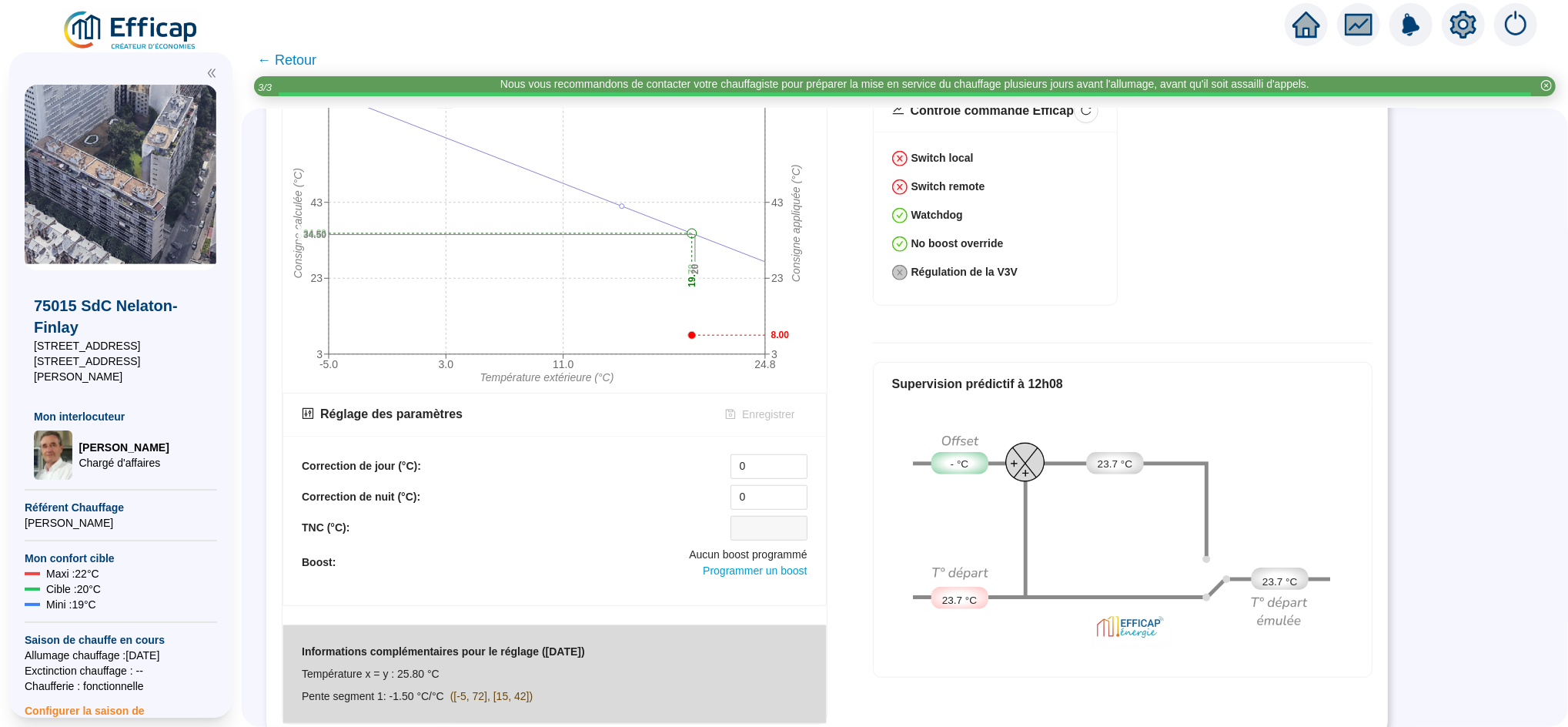
scroll to position [662, 0]
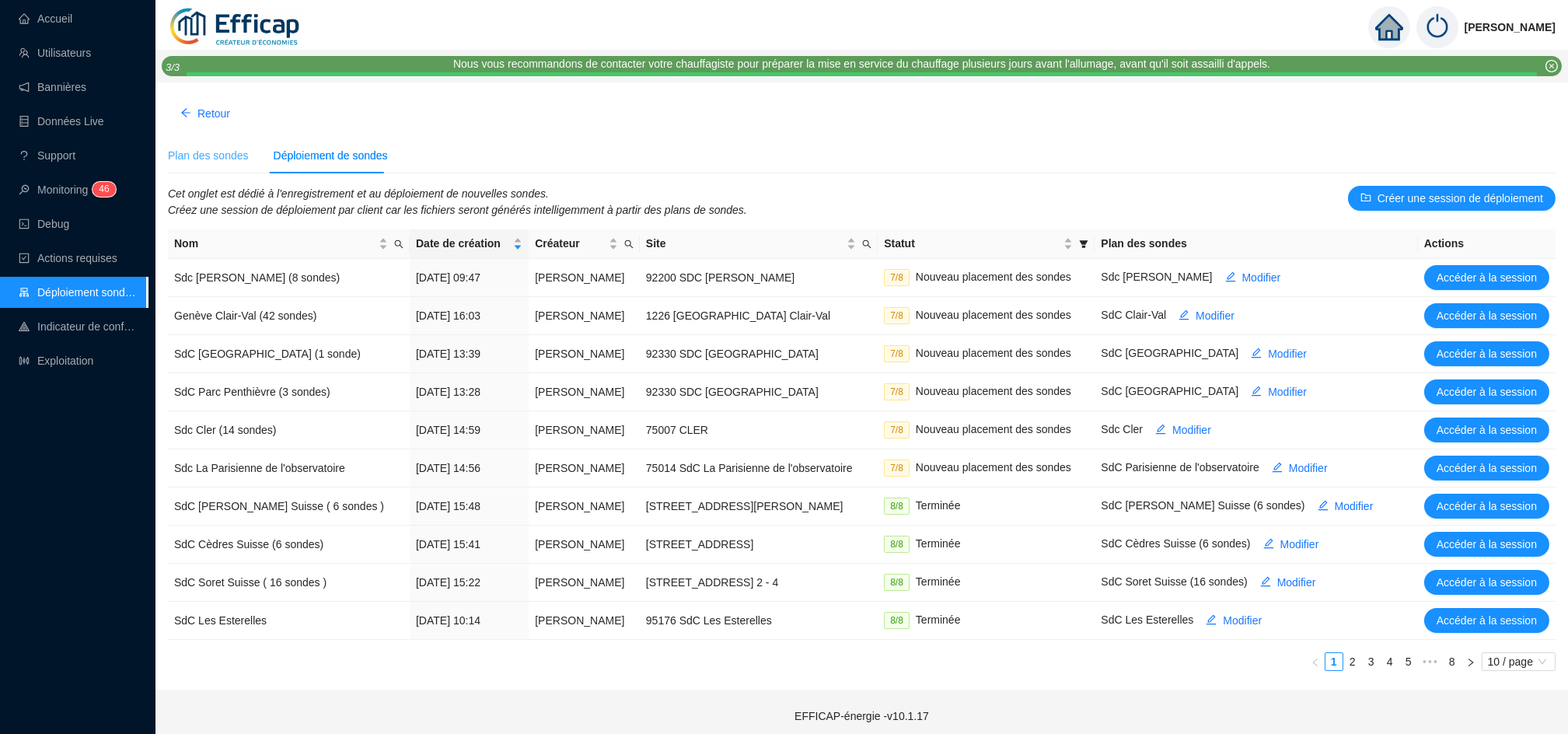
click at [221, 164] on div "Plan des sondes" at bounding box center [208, 155] width 80 height 35
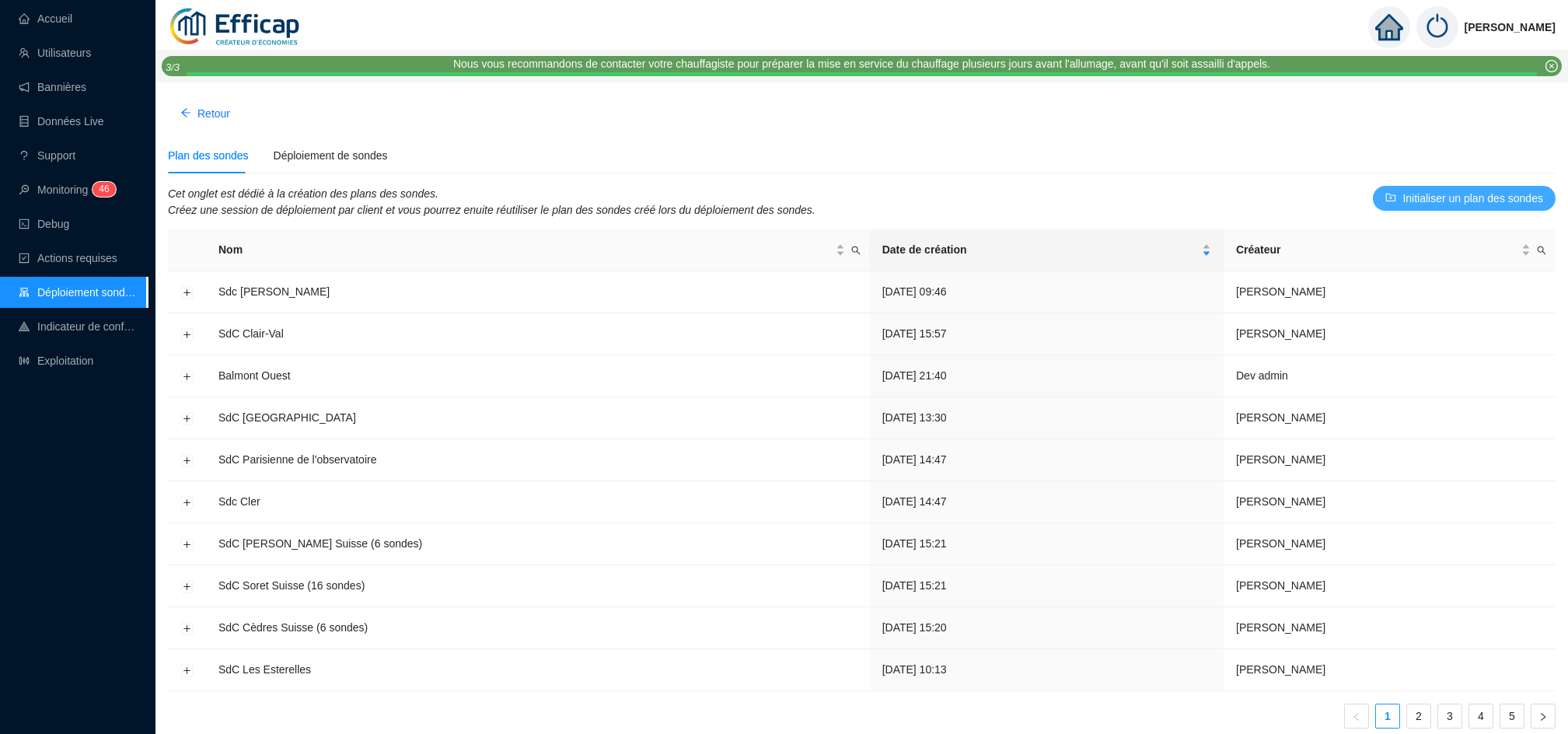
click at [1419, 192] on span "Initialiser un plan des sondes" at bounding box center [1472, 198] width 141 height 16
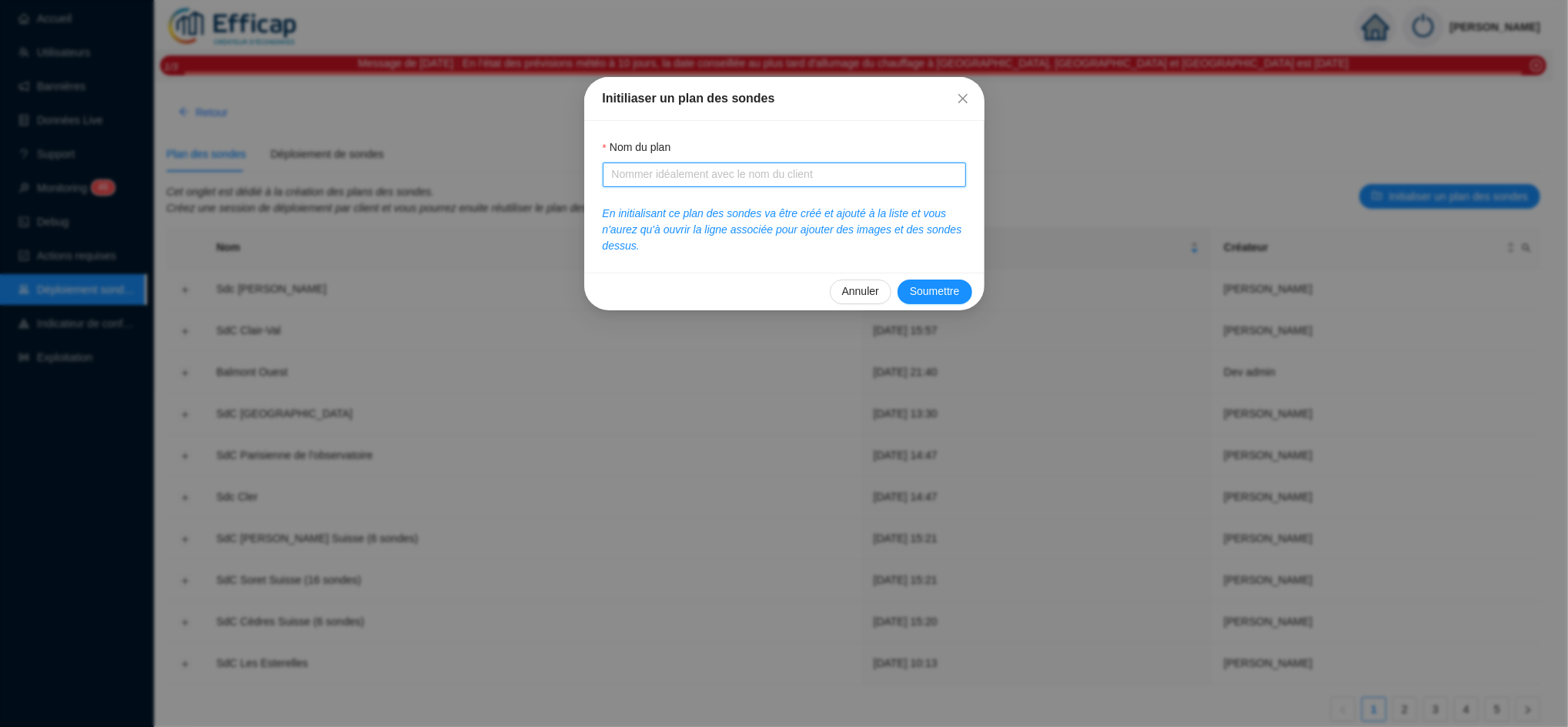
click at [863, 174] on input "Nom du plan" at bounding box center [783, 174] width 341 height 16
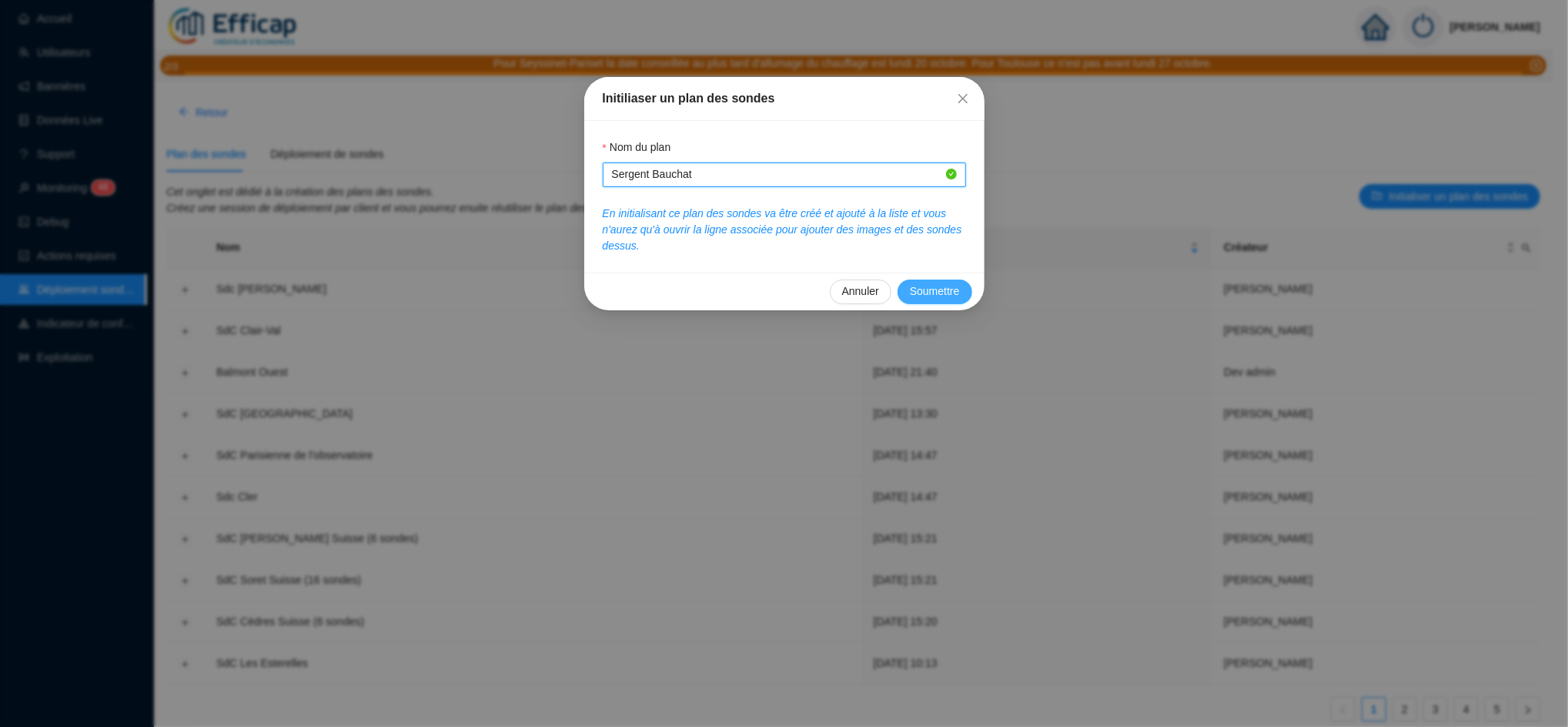
type input "Sergent Bauchat"
click at [956, 291] on span "Soumettre" at bounding box center [934, 291] width 50 height 16
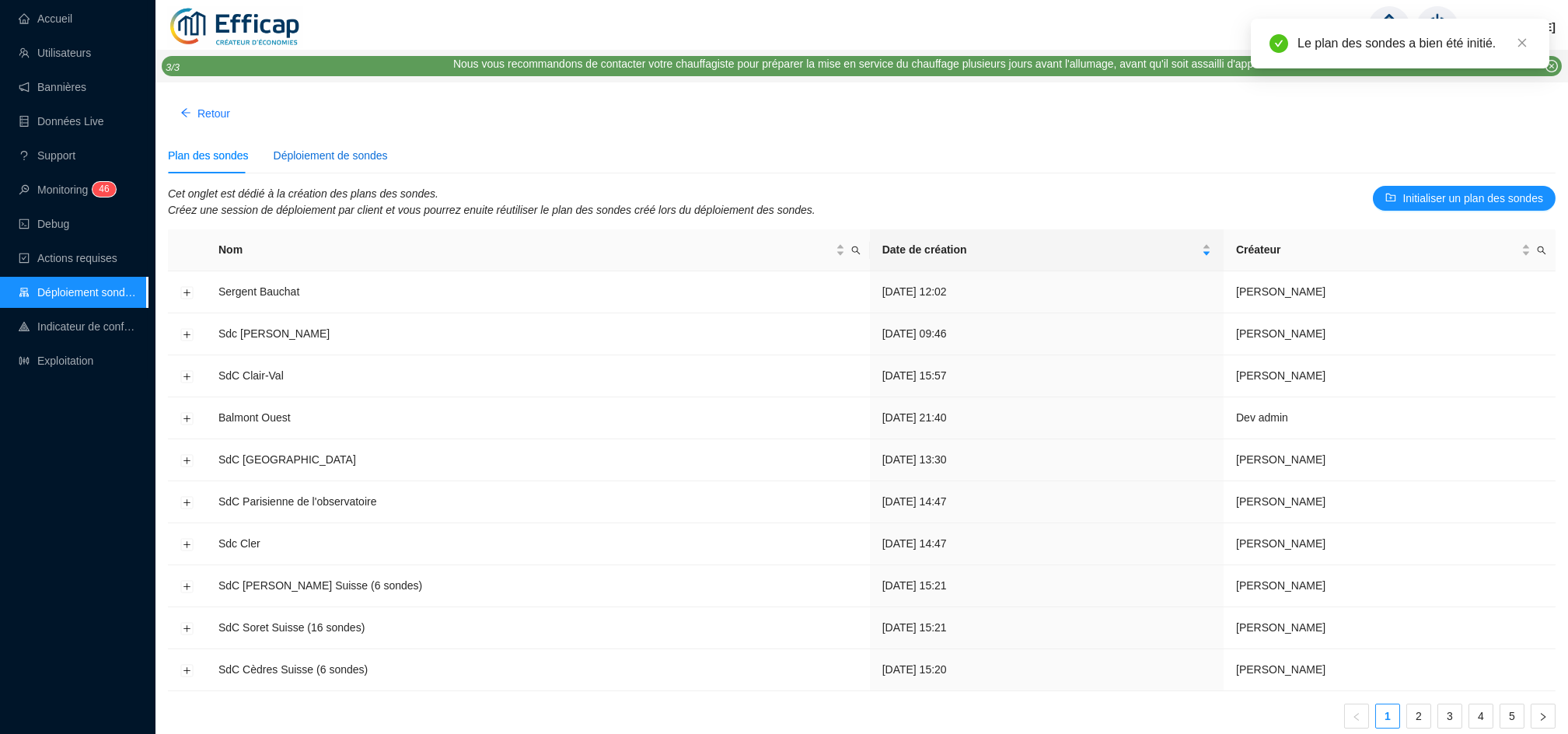
click at [352, 162] on div "Déploiement de sondes" at bounding box center [330, 155] width 114 height 16
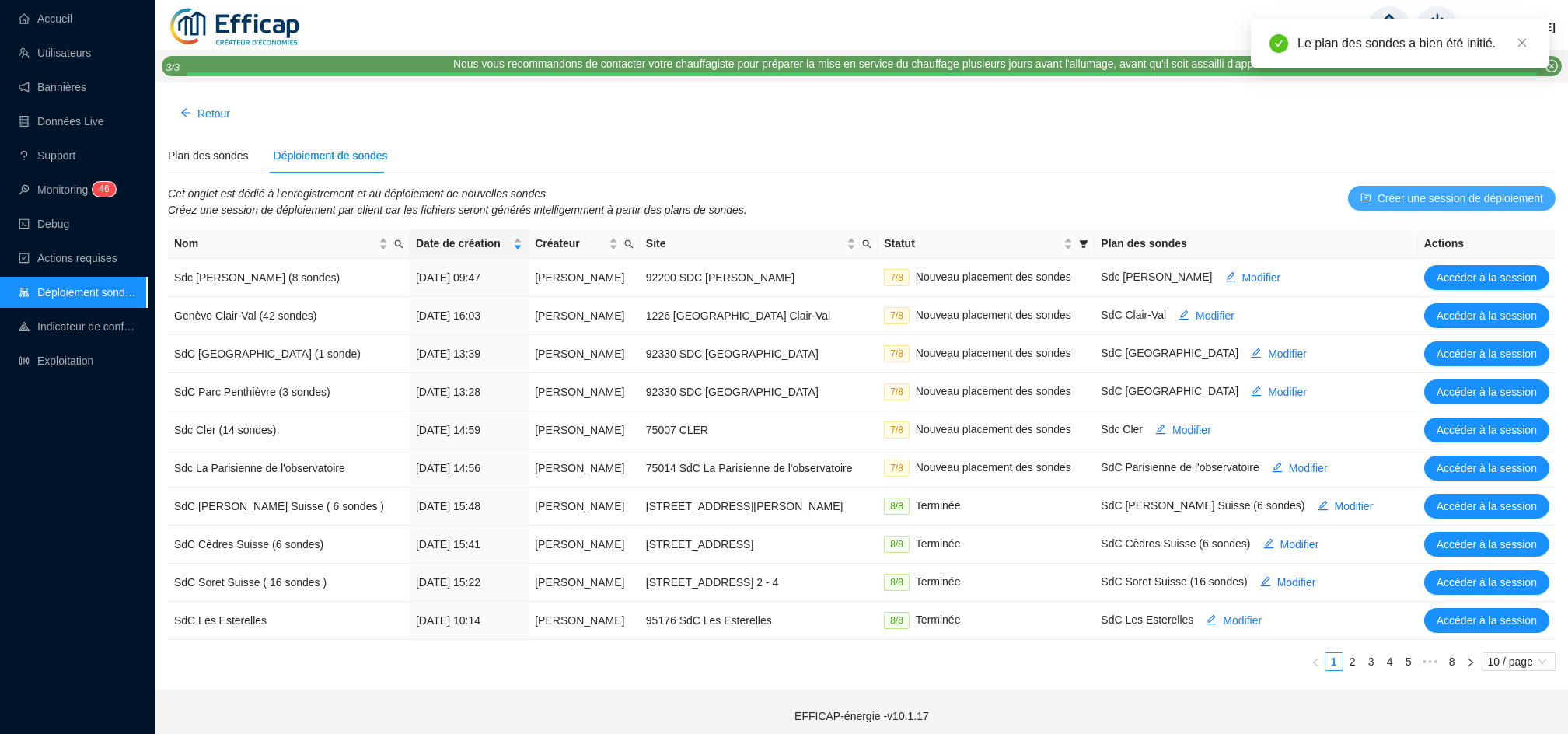
click at [1491, 200] on span "Créer une session de déploiement" at bounding box center [1460, 198] width 166 height 16
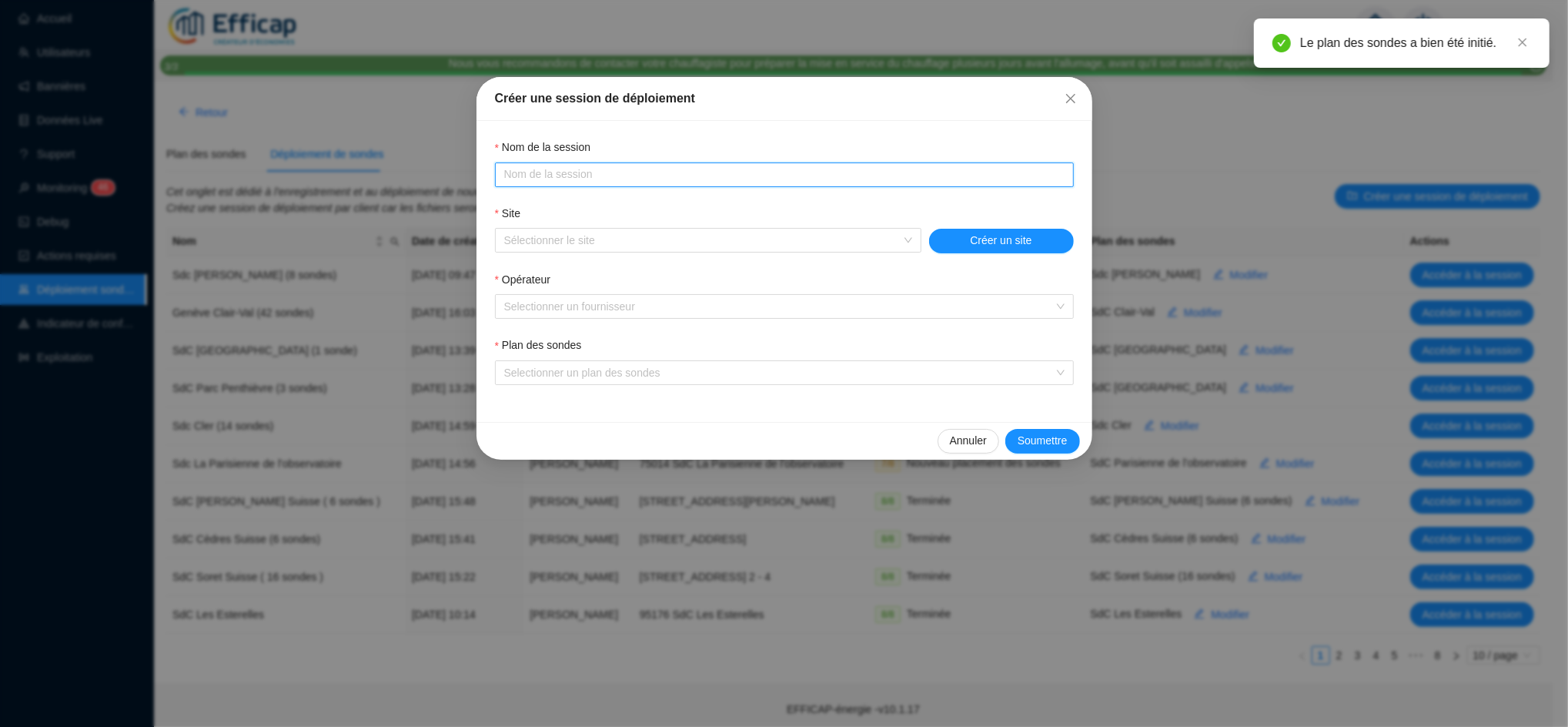
click at [637, 170] on input "Nom du plan" at bounding box center [784, 174] width 558 height 16
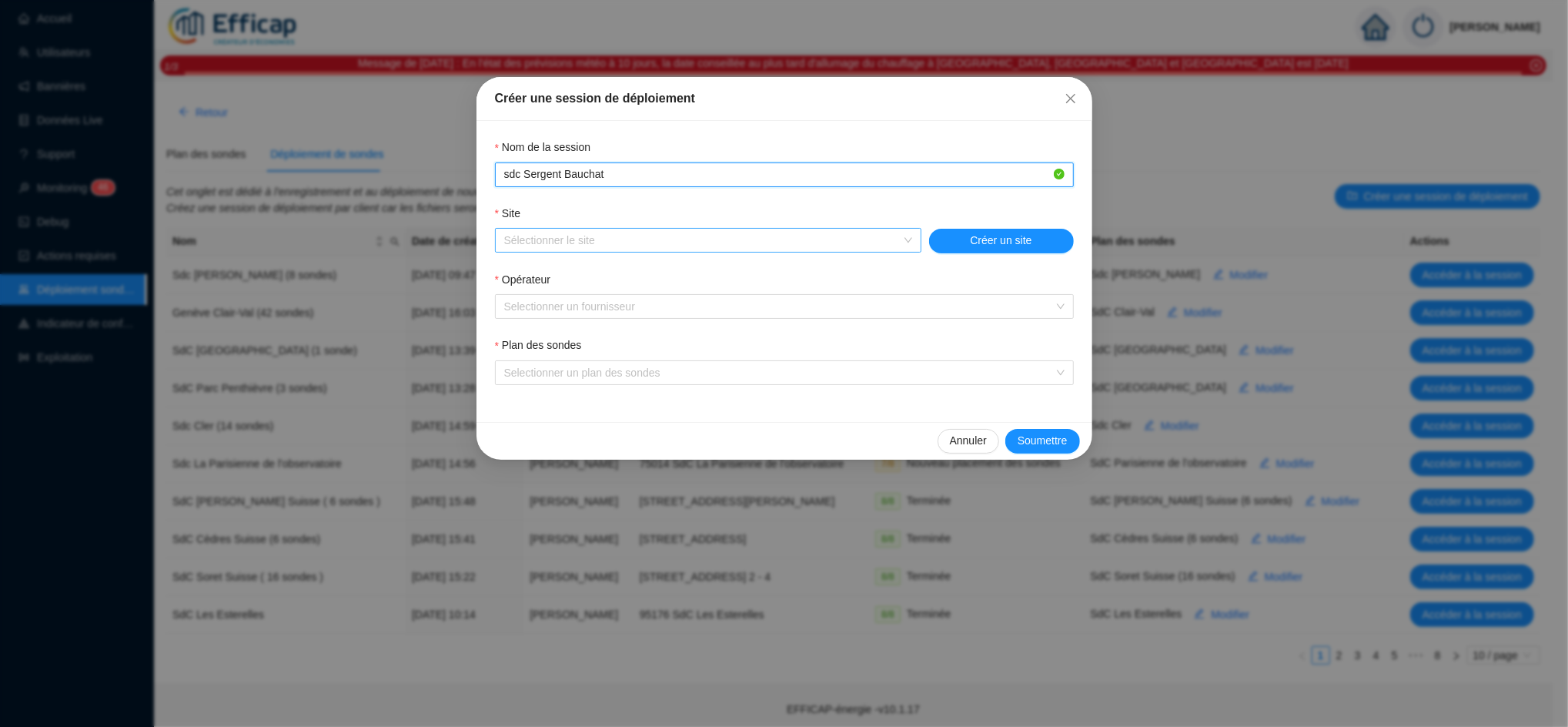
type input "sdc Sergent Bauchat"
click at [574, 247] on input "Site" at bounding box center [702, 240] width 395 height 23
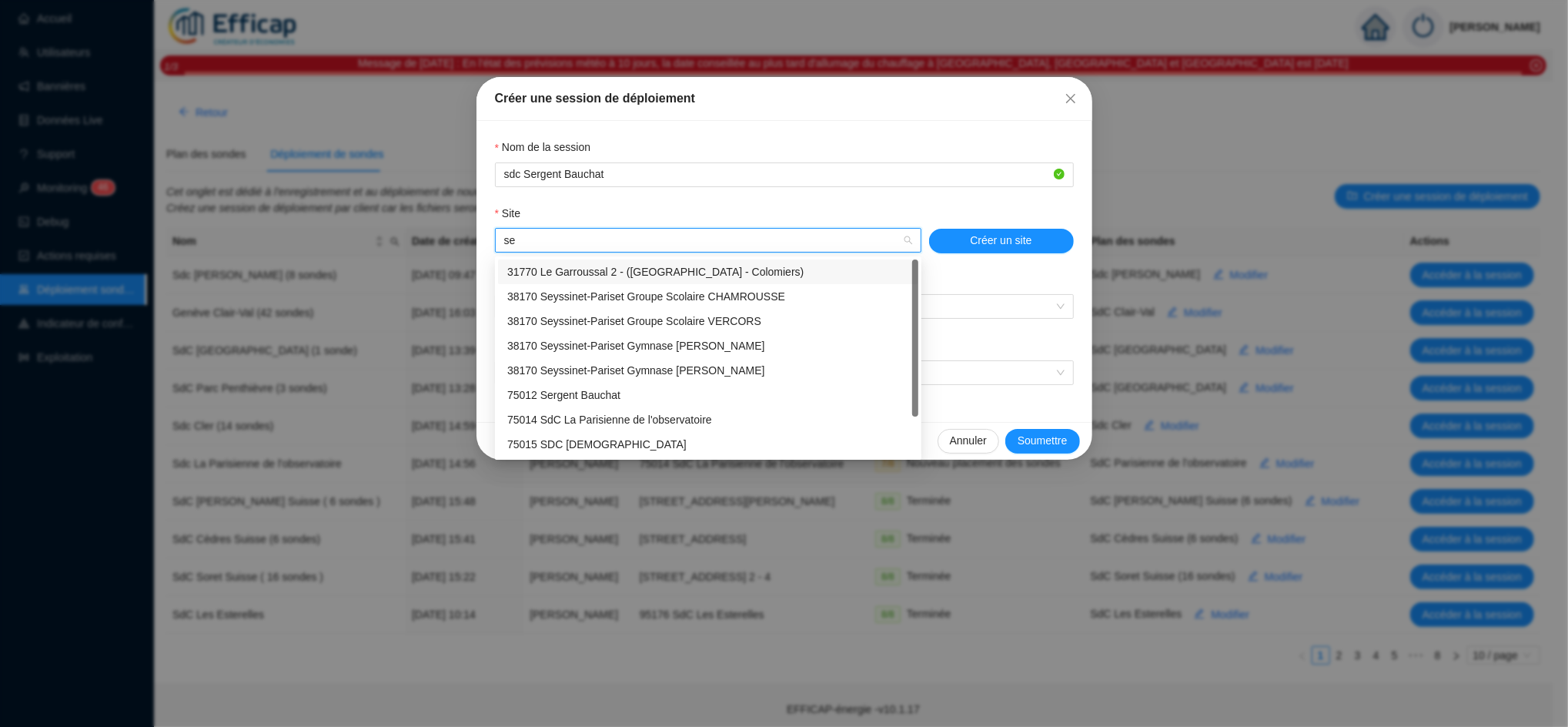
type input "ser"
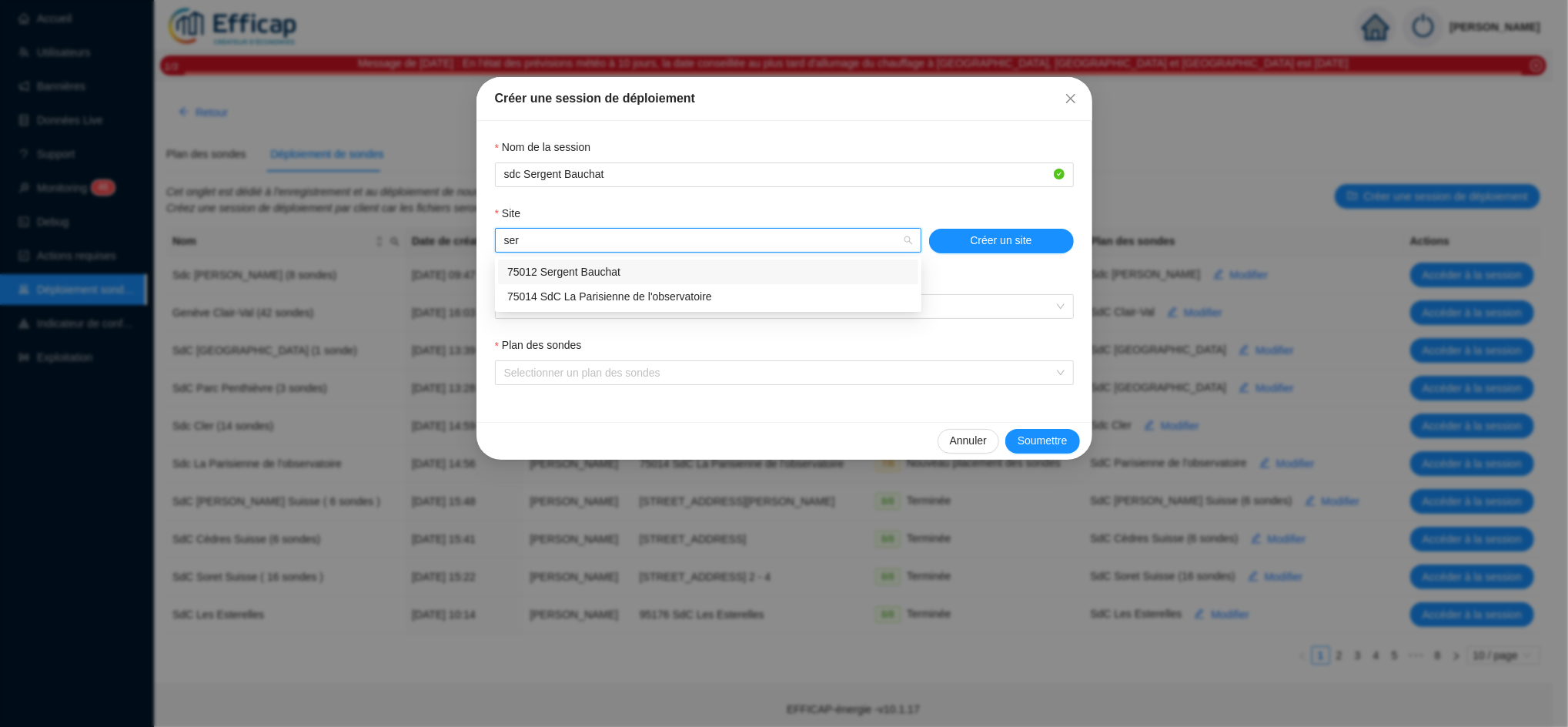
click at [586, 264] on div "75012 Sergent Bauchat" at bounding box center [709, 271] width 402 height 16
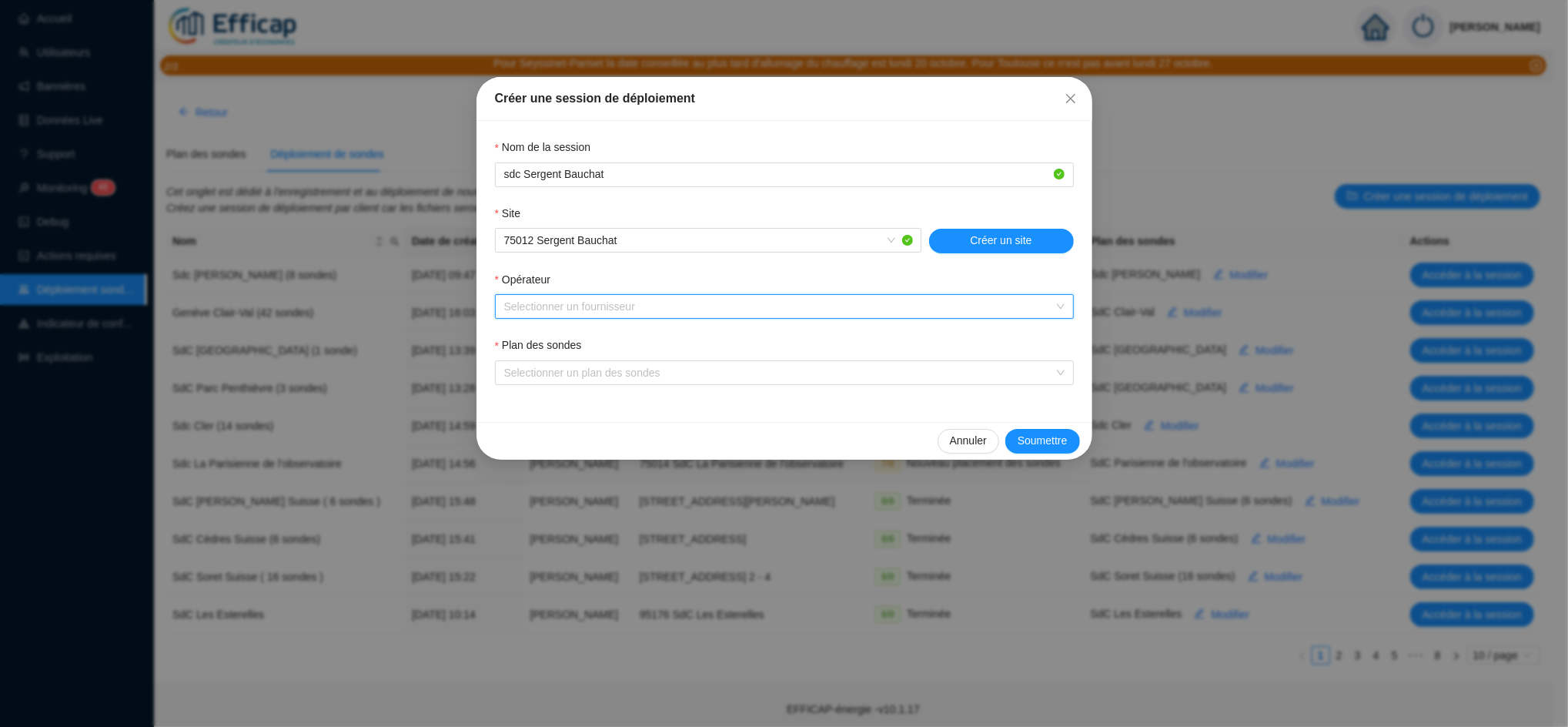
click at [609, 301] on input "Opérateur" at bounding box center [778, 307] width 546 height 23
click at [574, 342] on div "Liveobjects" at bounding box center [784, 338] width 554 height 16
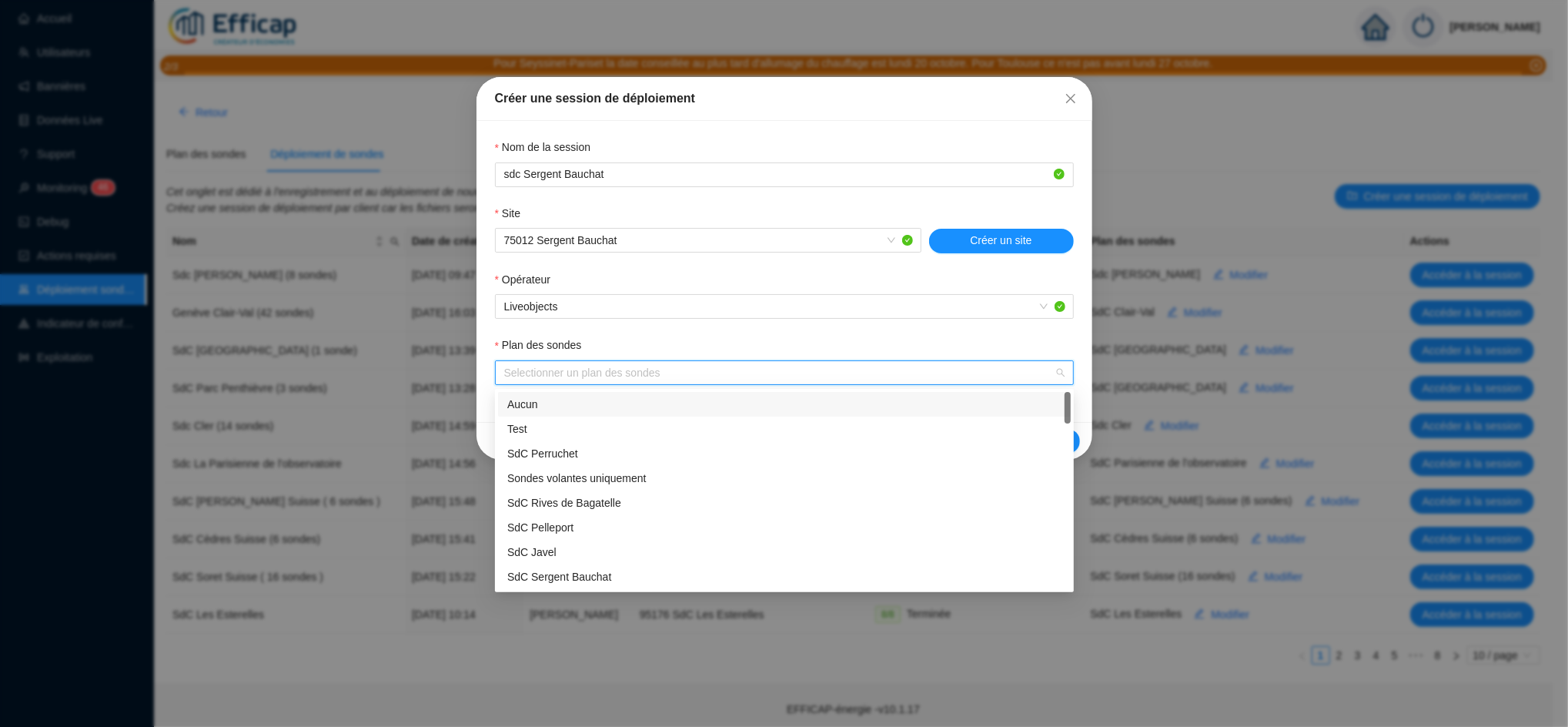
click at [562, 375] on input "Plan des sondes" at bounding box center [778, 373] width 546 height 23
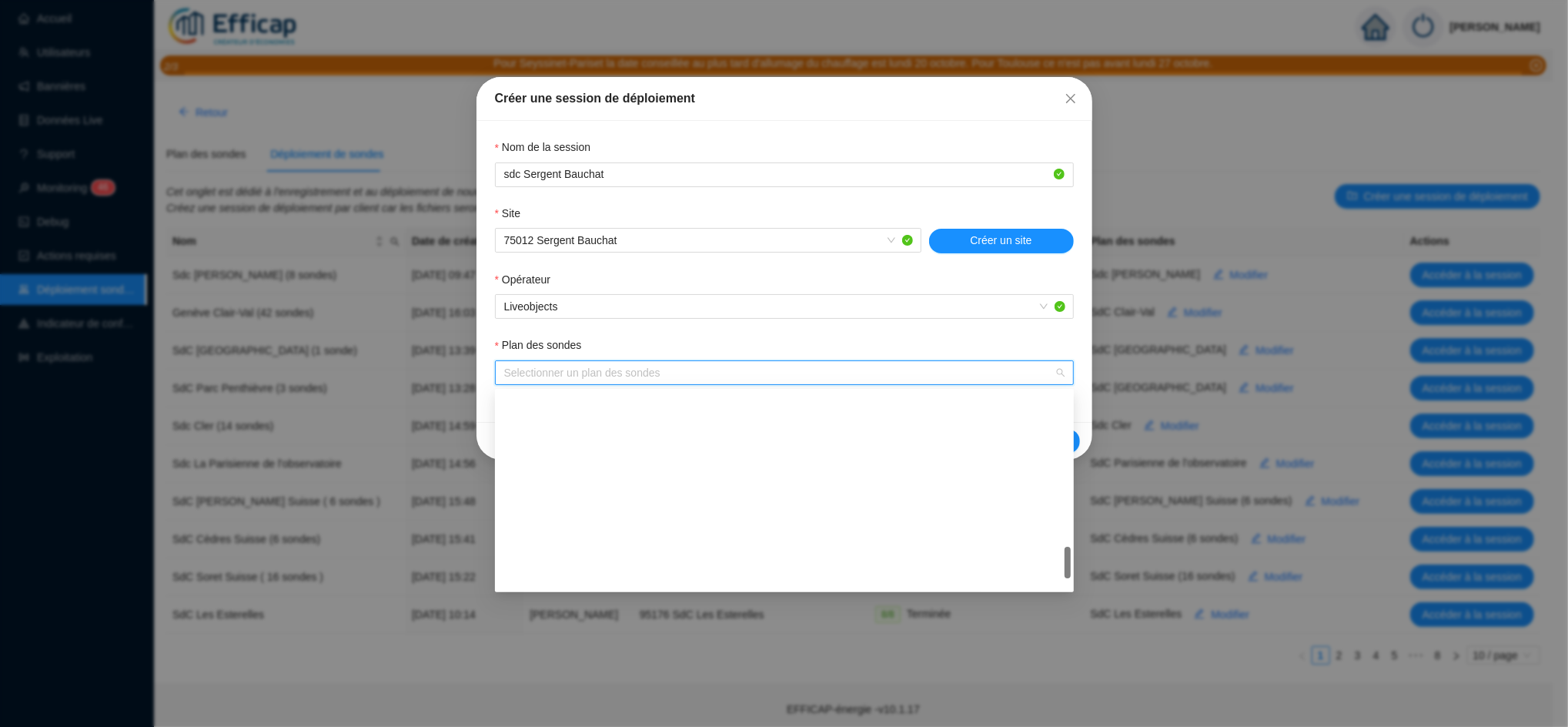
scroll to position [1011, 0]
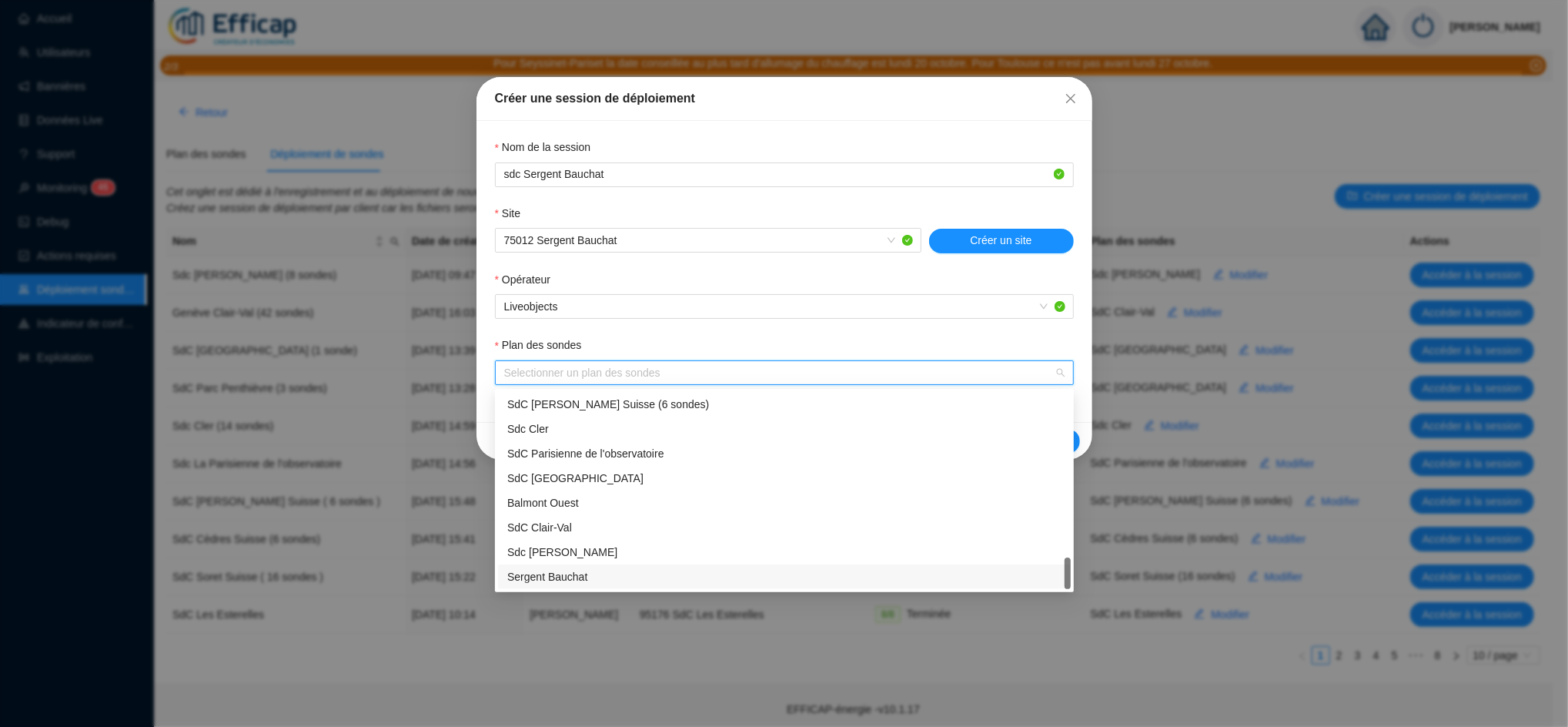
click at [560, 570] on div "Sergent Bauchat" at bounding box center [784, 577] width 554 height 16
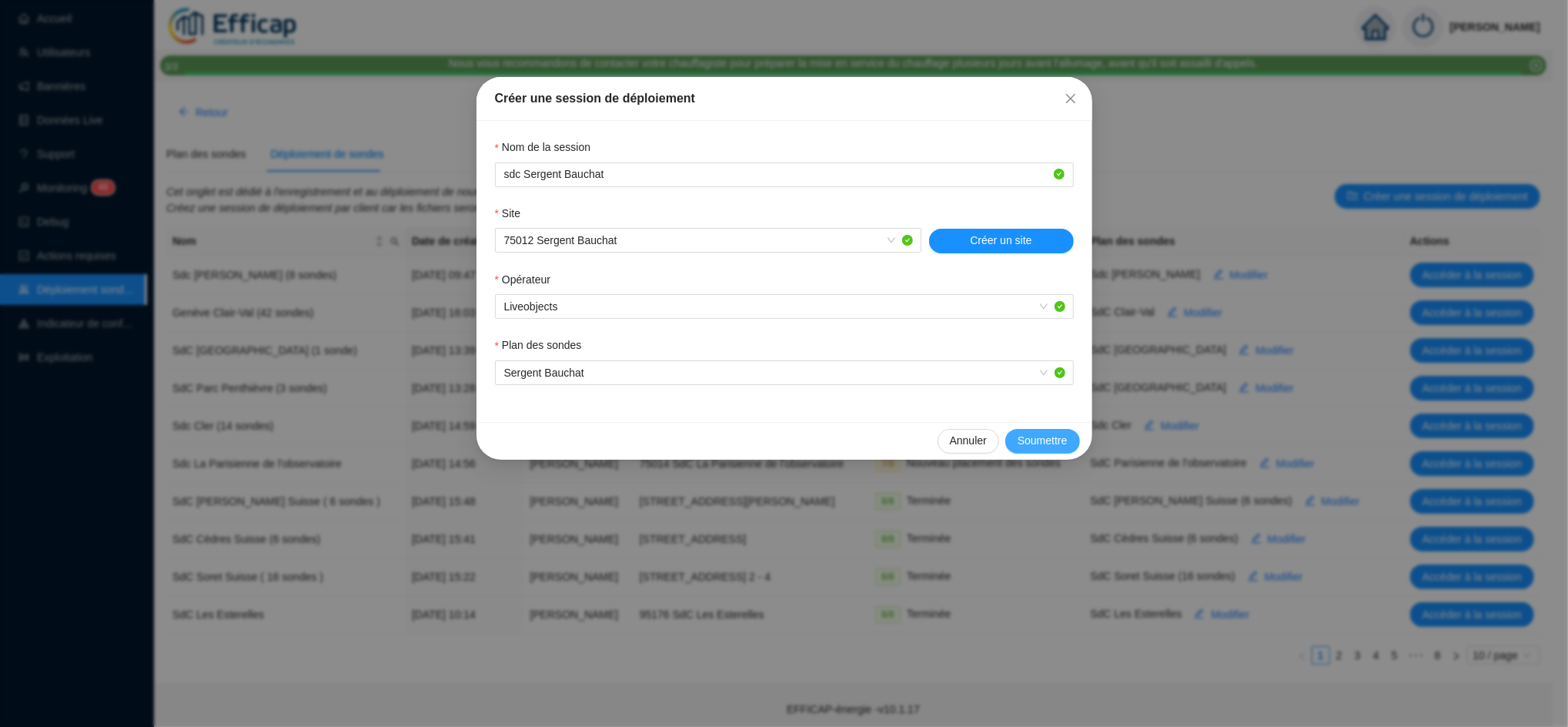
click at [1028, 438] on span "Soumettre" at bounding box center [1042, 440] width 50 height 16
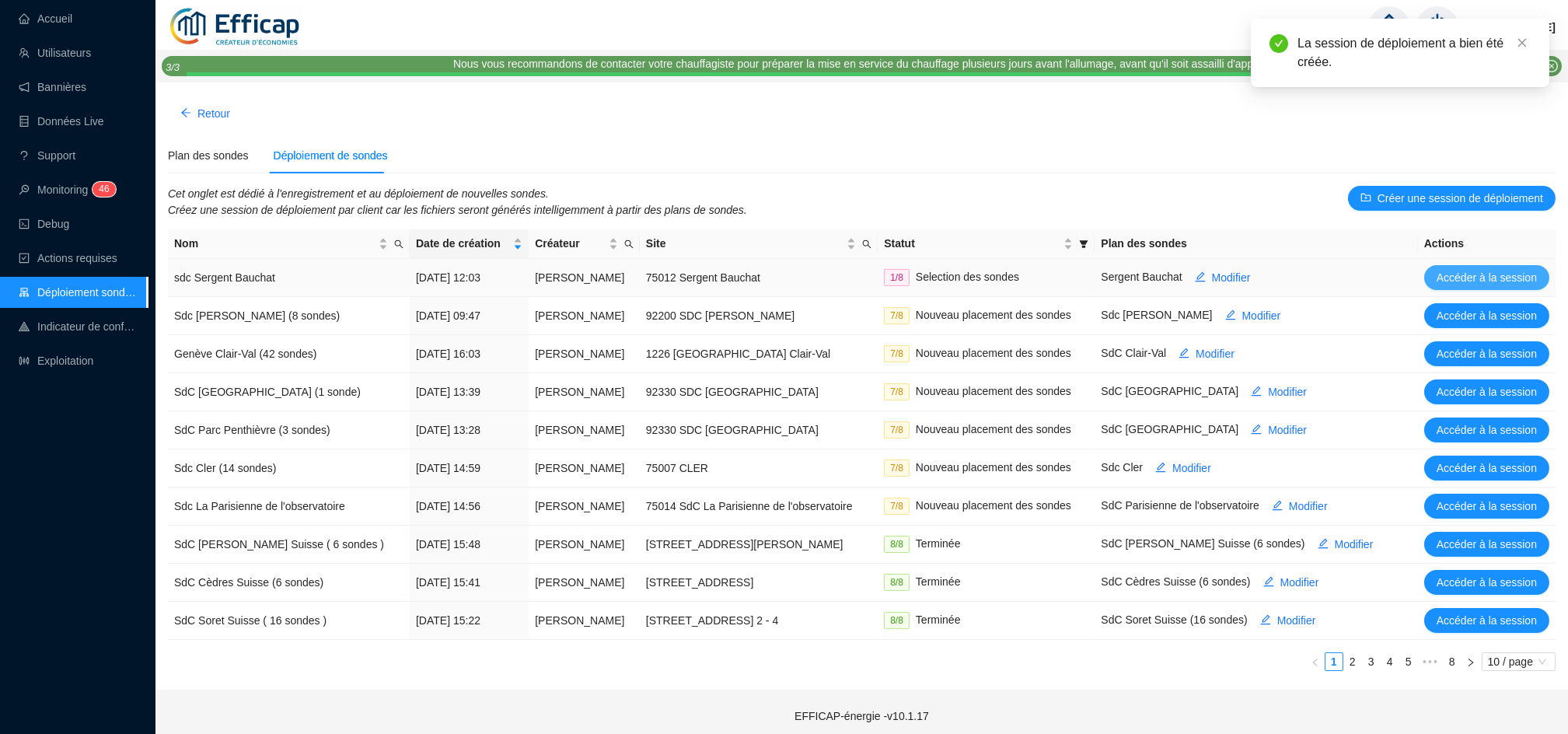
click at [1461, 277] on span "Accéder à la session" at bounding box center [1487, 278] width 101 height 16
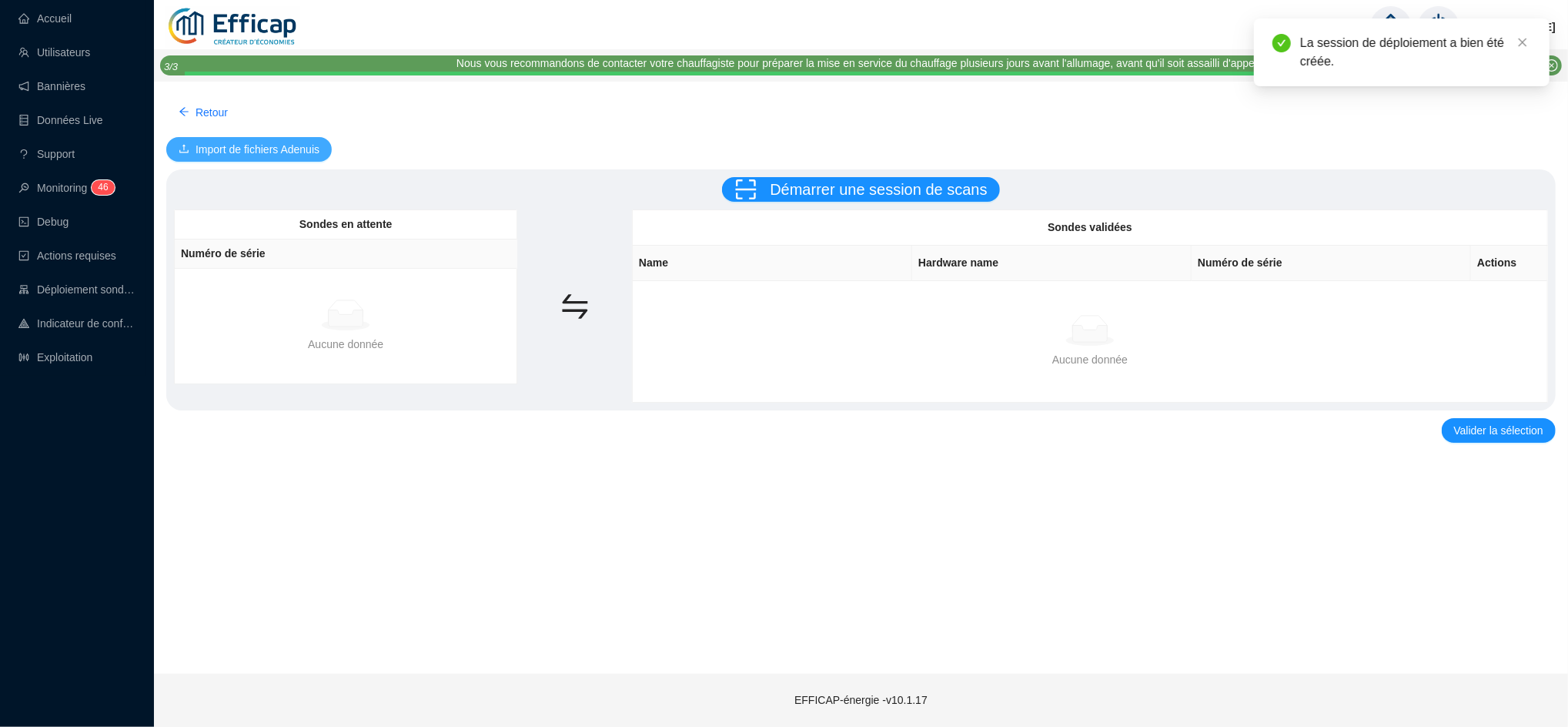
click at [294, 140] on button "Import de fichiers Adenuis" at bounding box center [249, 149] width 166 height 25
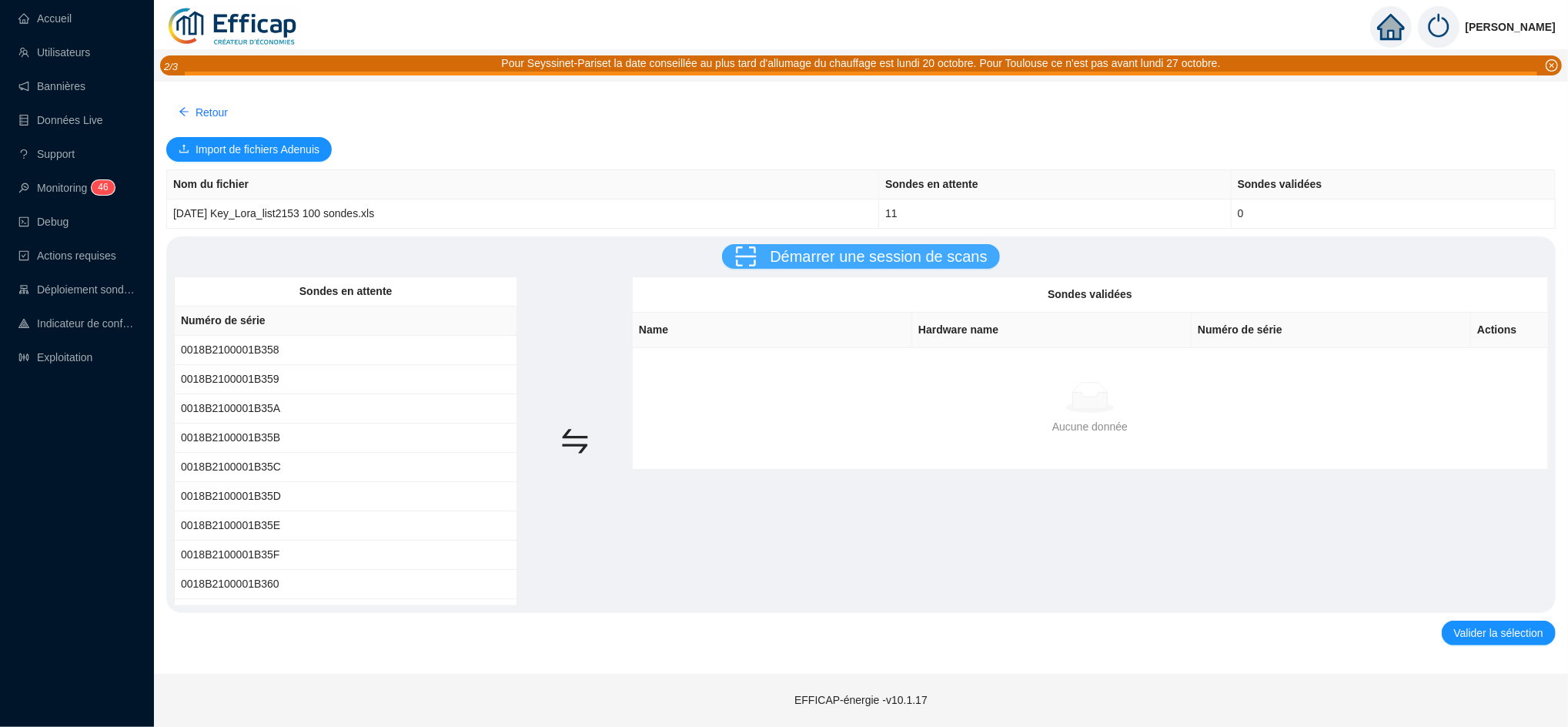
click at [798, 255] on span "Démarrer une session de scans" at bounding box center [878, 256] width 217 height 17
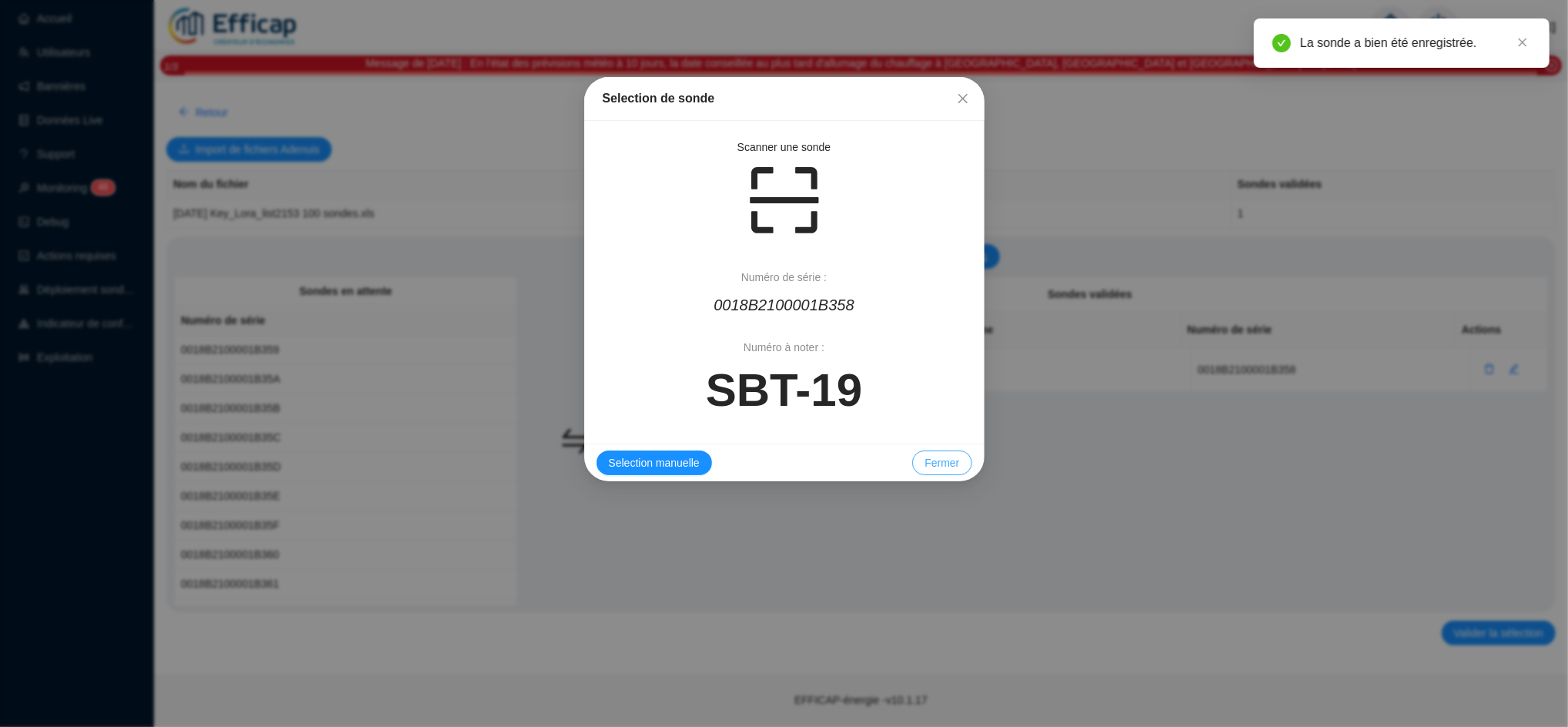
click at [952, 472] on button "Fermer" at bounding box center [942, 463] width 59 height 25
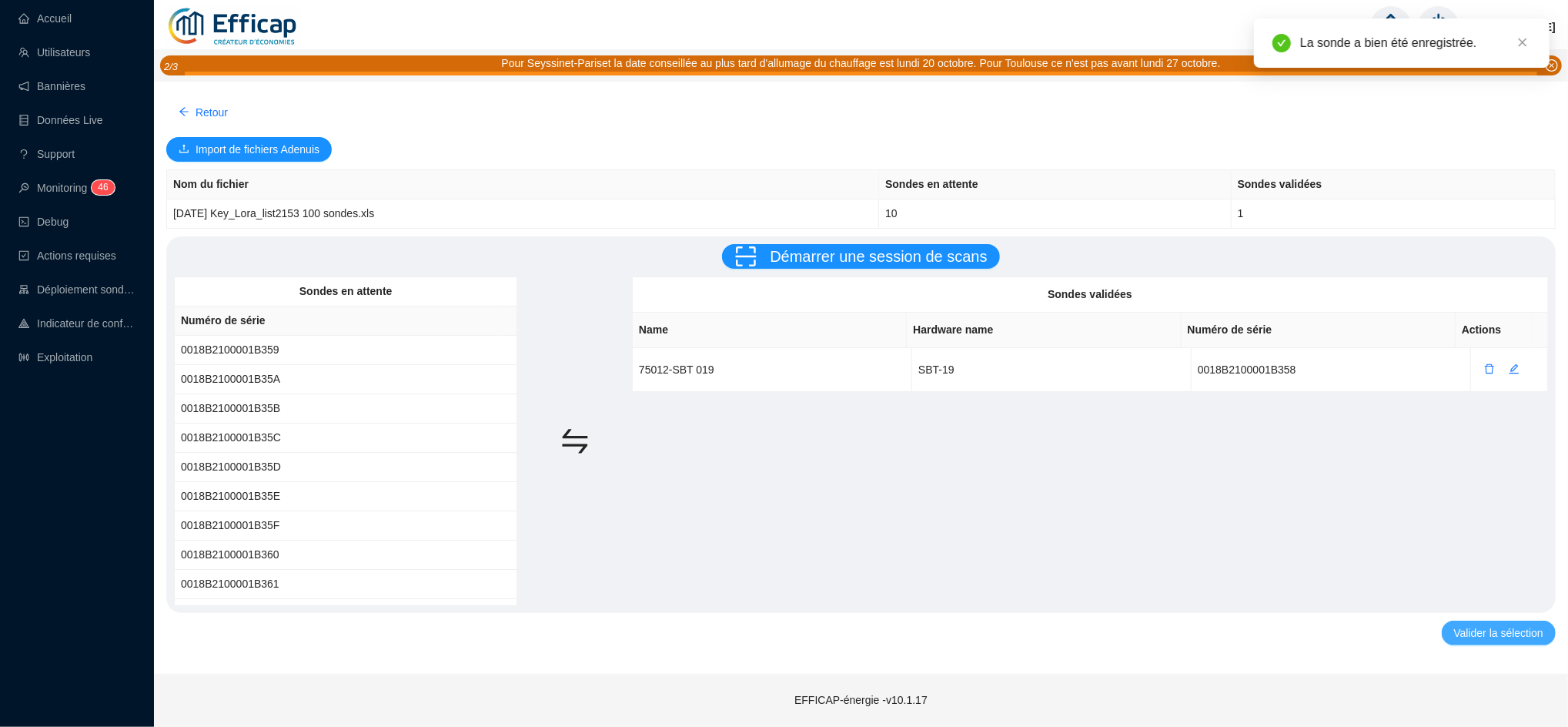
click at [1486, 642] on button "Valider la sélection" at bounding box center [1499, 633] width 114 height 25
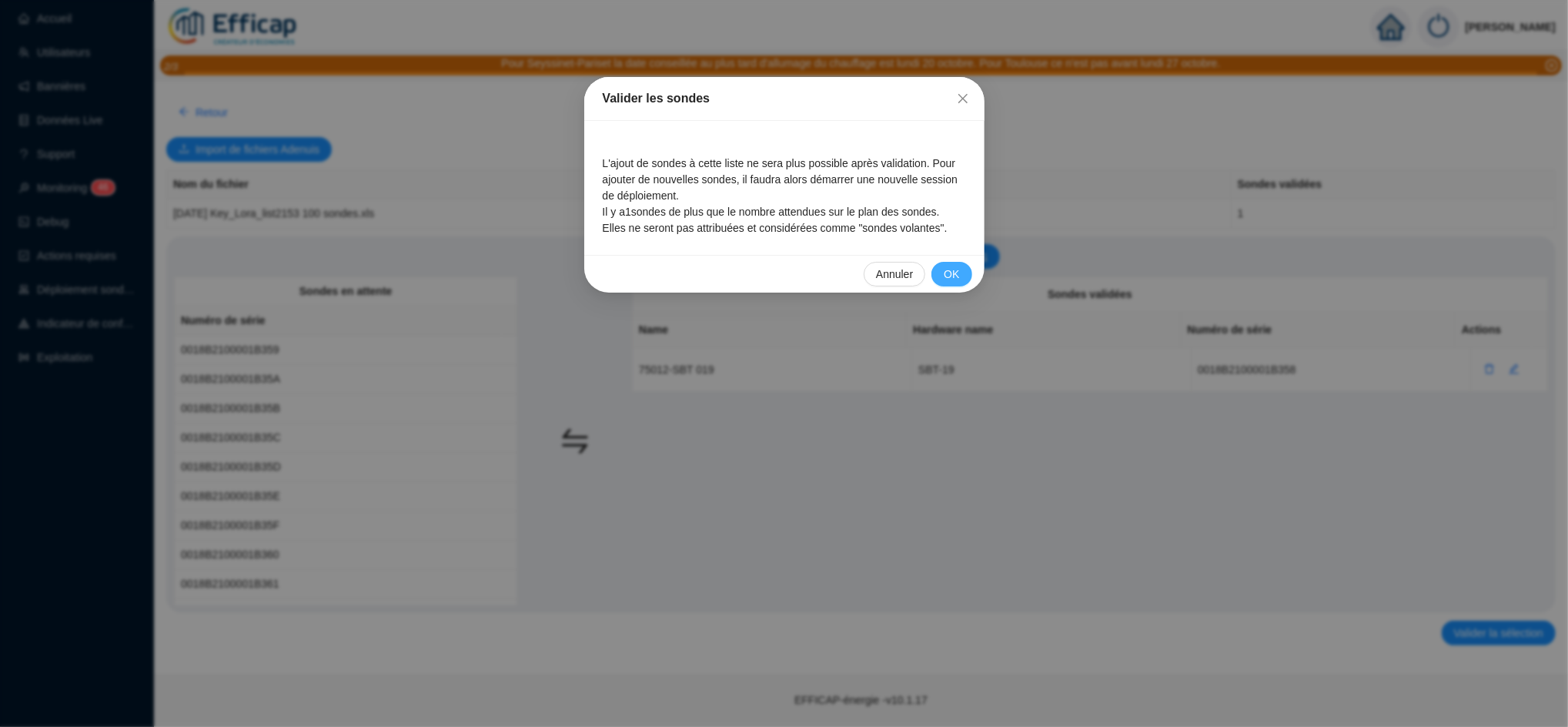
click at [962, 268] on button "OK" at bounding box center [951, 274] width 40 height 25
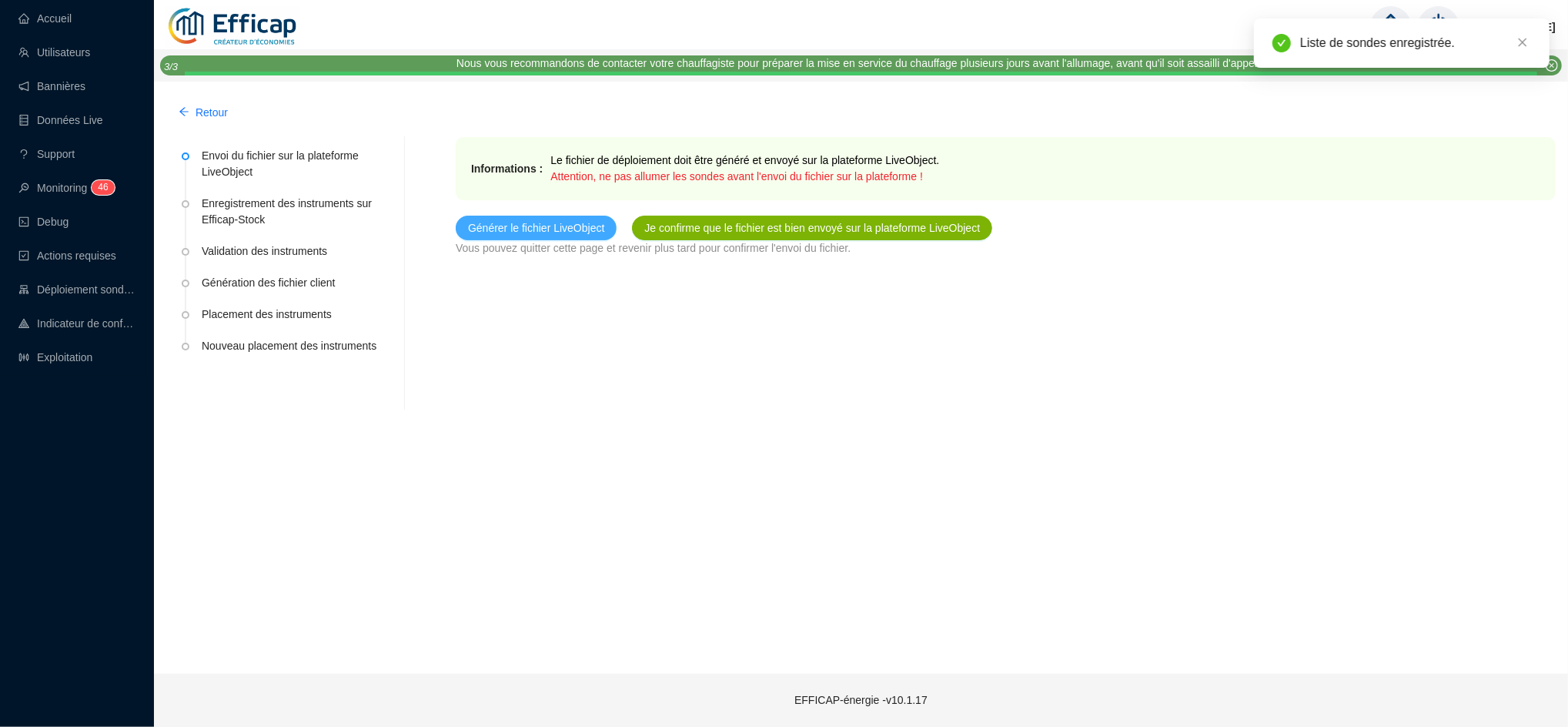
click at [550, 222] on span "Générer le fichier LiveObject" at bounding box center [536, 228] width 137 height 16
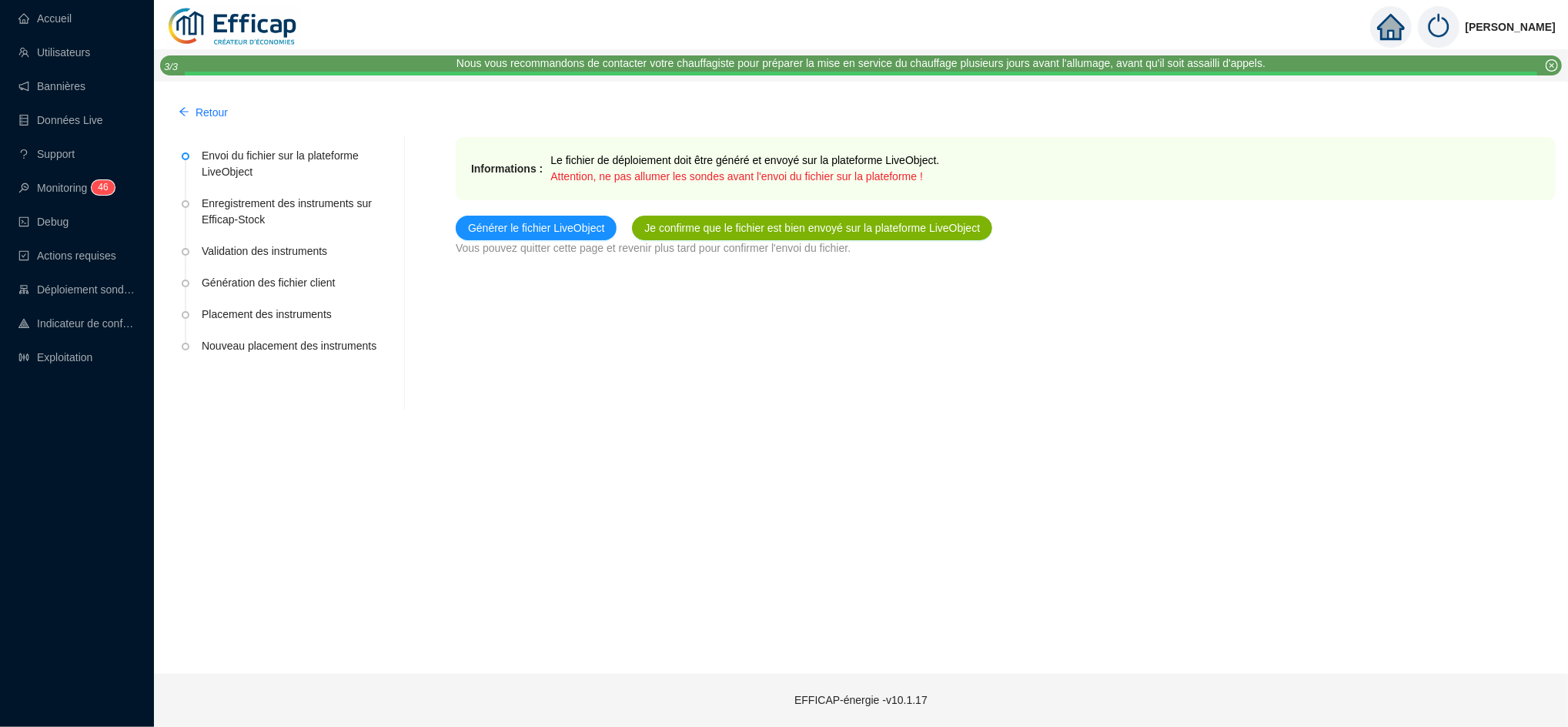
click at [764, 226] on span "Je confirme que le fichier est bien envoyé sur la plateforme LiveObject" at bounding box center [812, 228] width 336 height 16
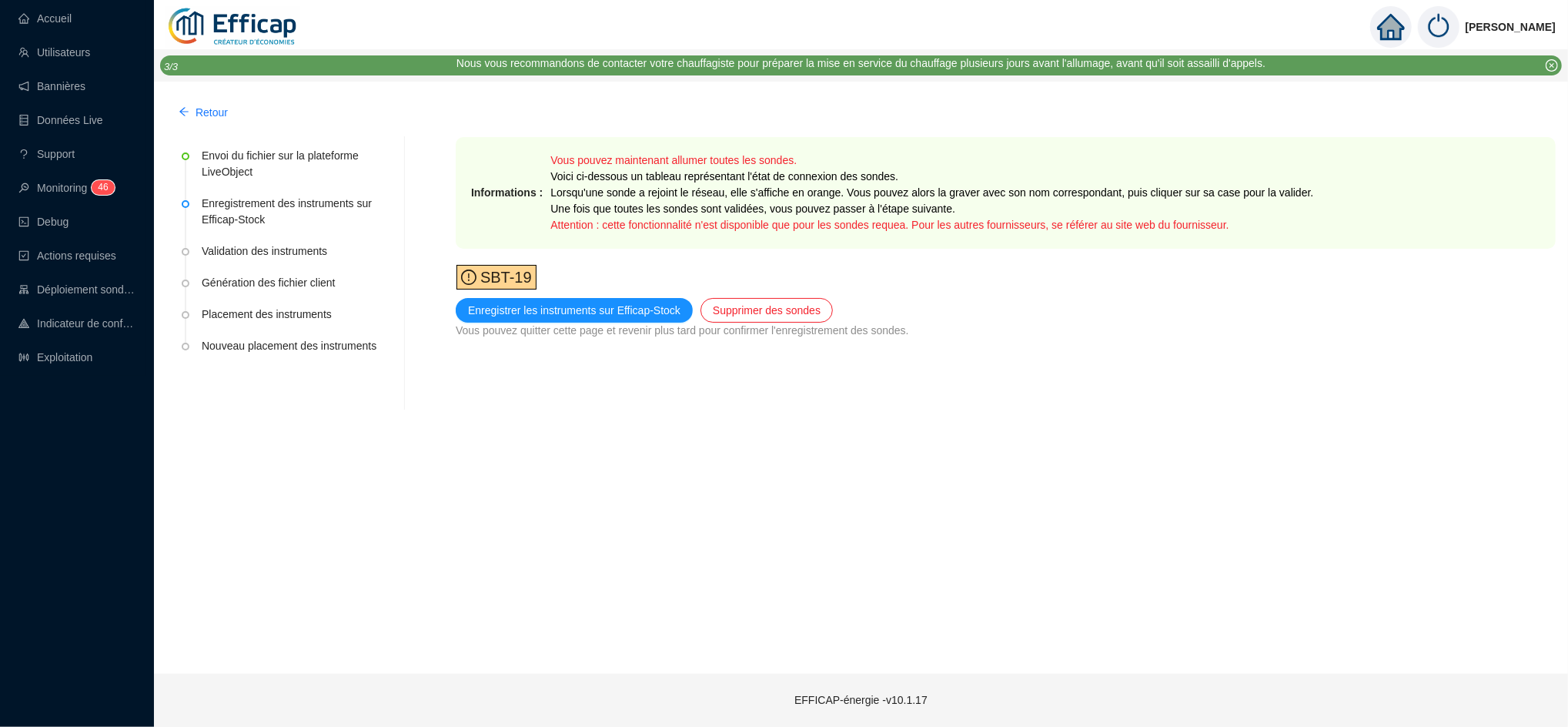
click at [502, 277] on span "SBT-19" at bounding box center [504, 277] width 55 height 17
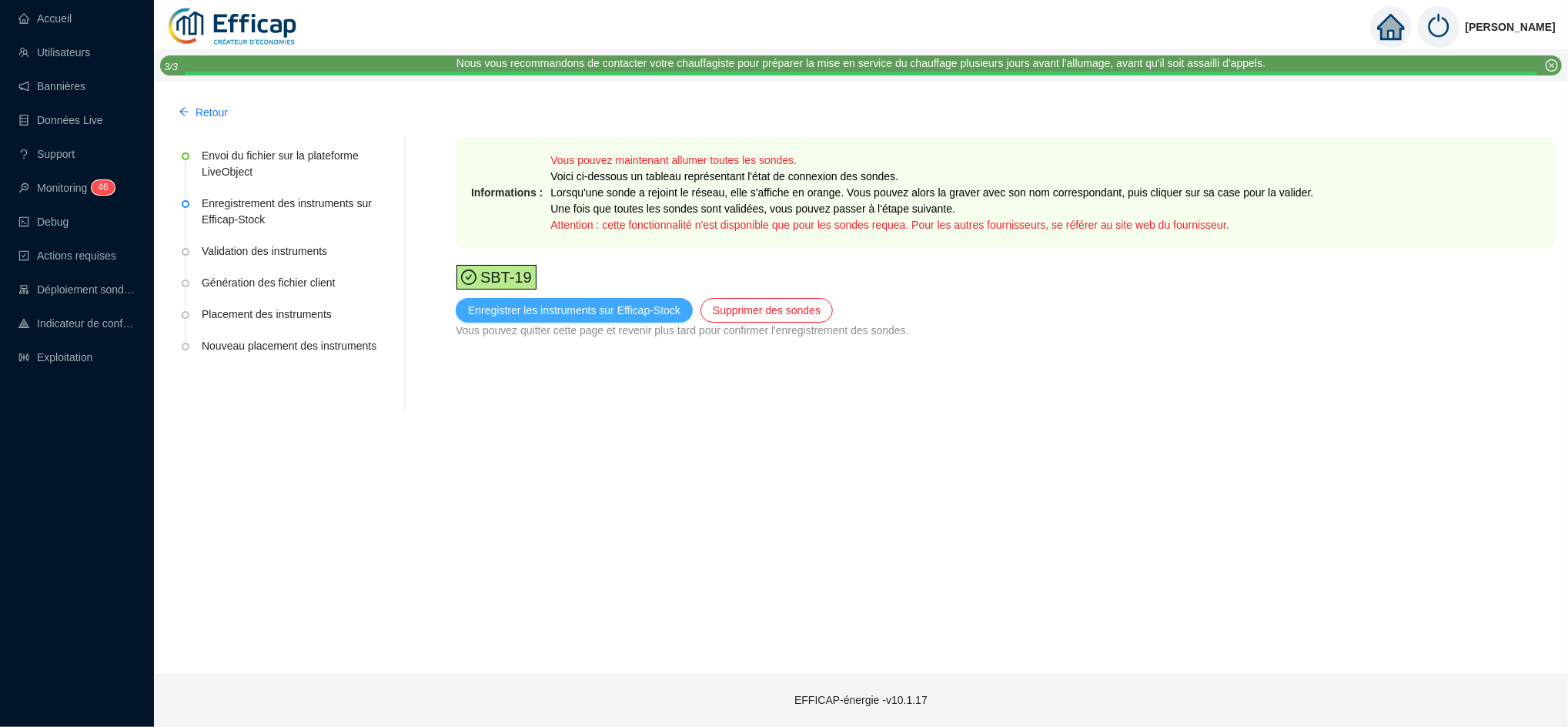
click at [616, 305] on span "Enregistrer les instruments sur Efficap-Stock" at bounding box center [574, 310] width 212 height 16
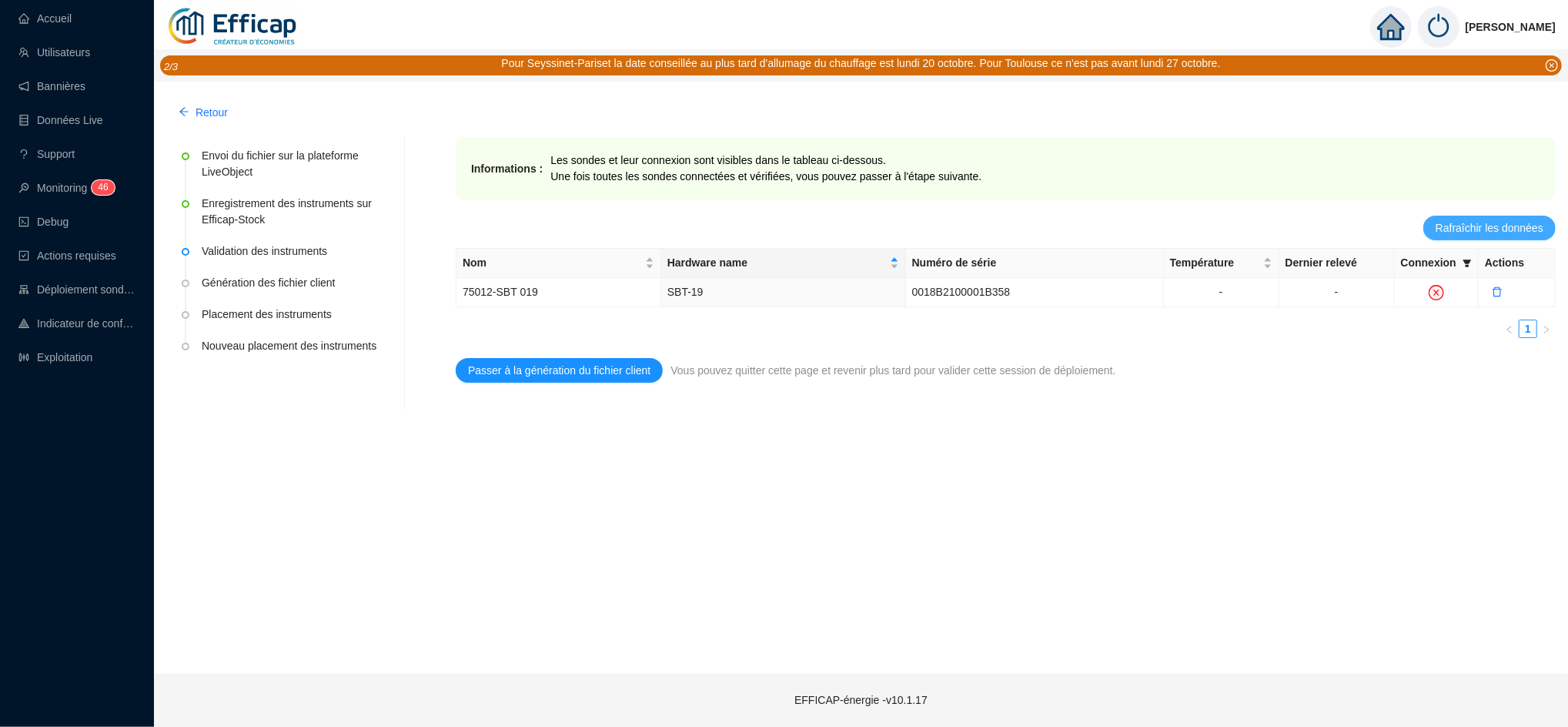
click at [1474, 233] on span "Rafraîchir les données" at bounding box center [1490, 228] width 108 height 16
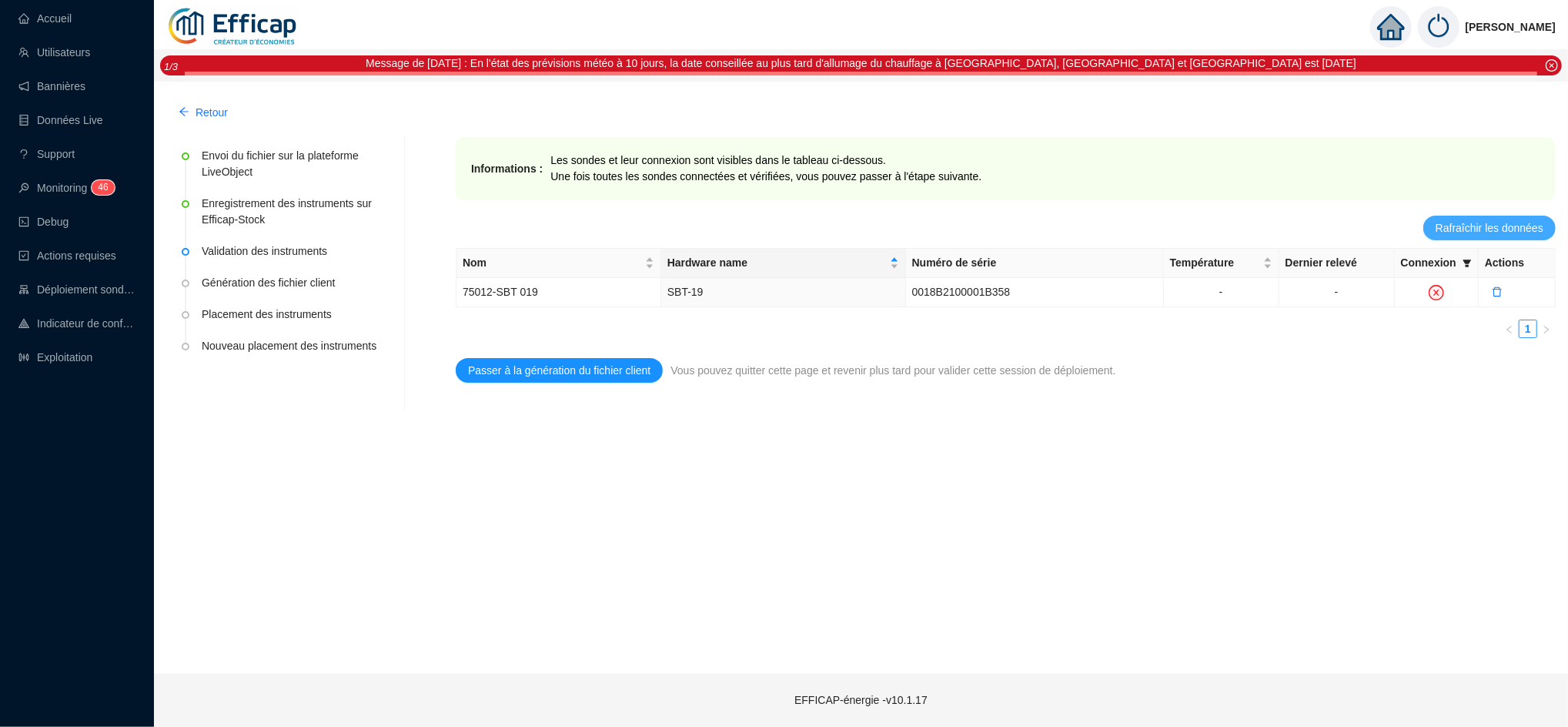
click at [1468, 227] on span "Rafraîchir les données" at bounding box center [1490, 228] width 108 height 16
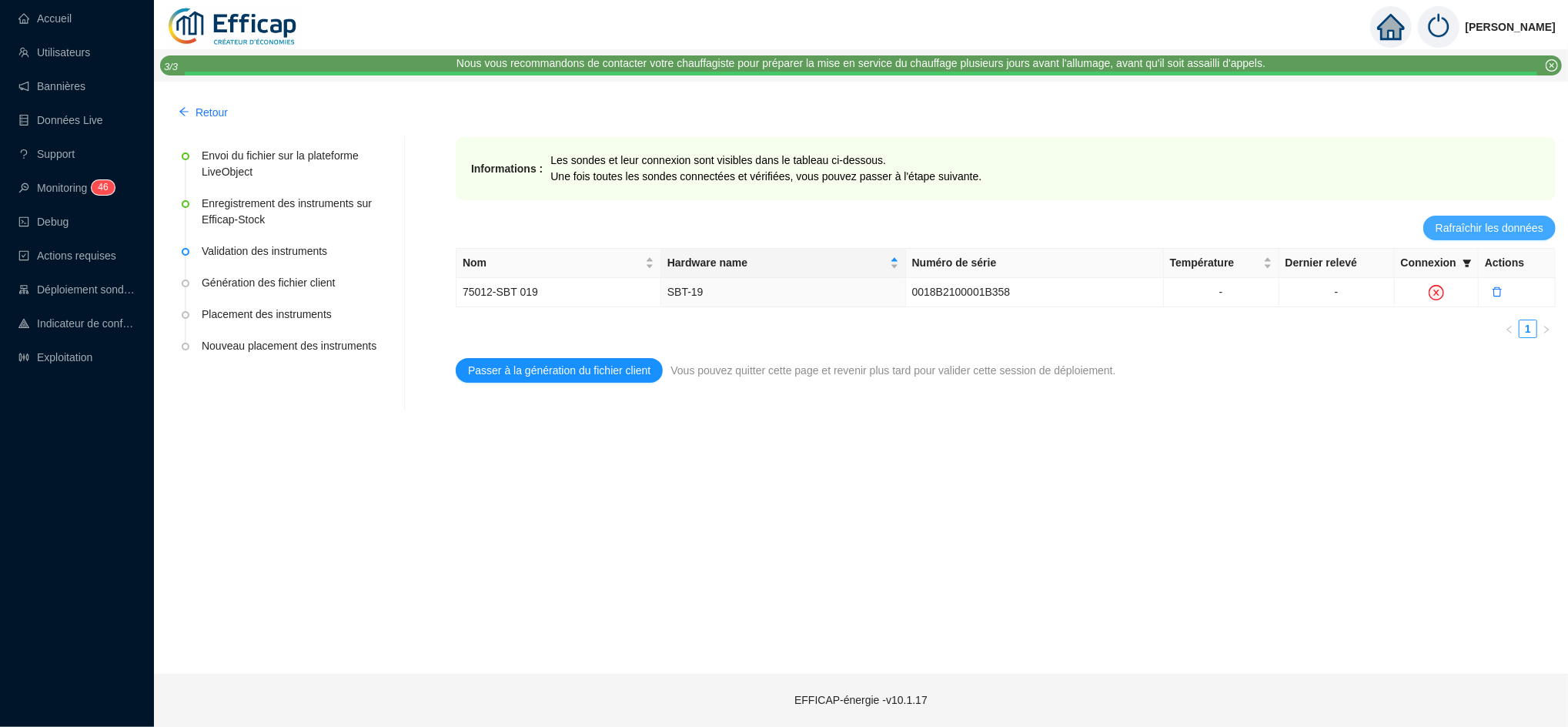
click at [1499, 230] on span "Rafraîchir les données" at bounding box center [1490, 228] width 108 height 16
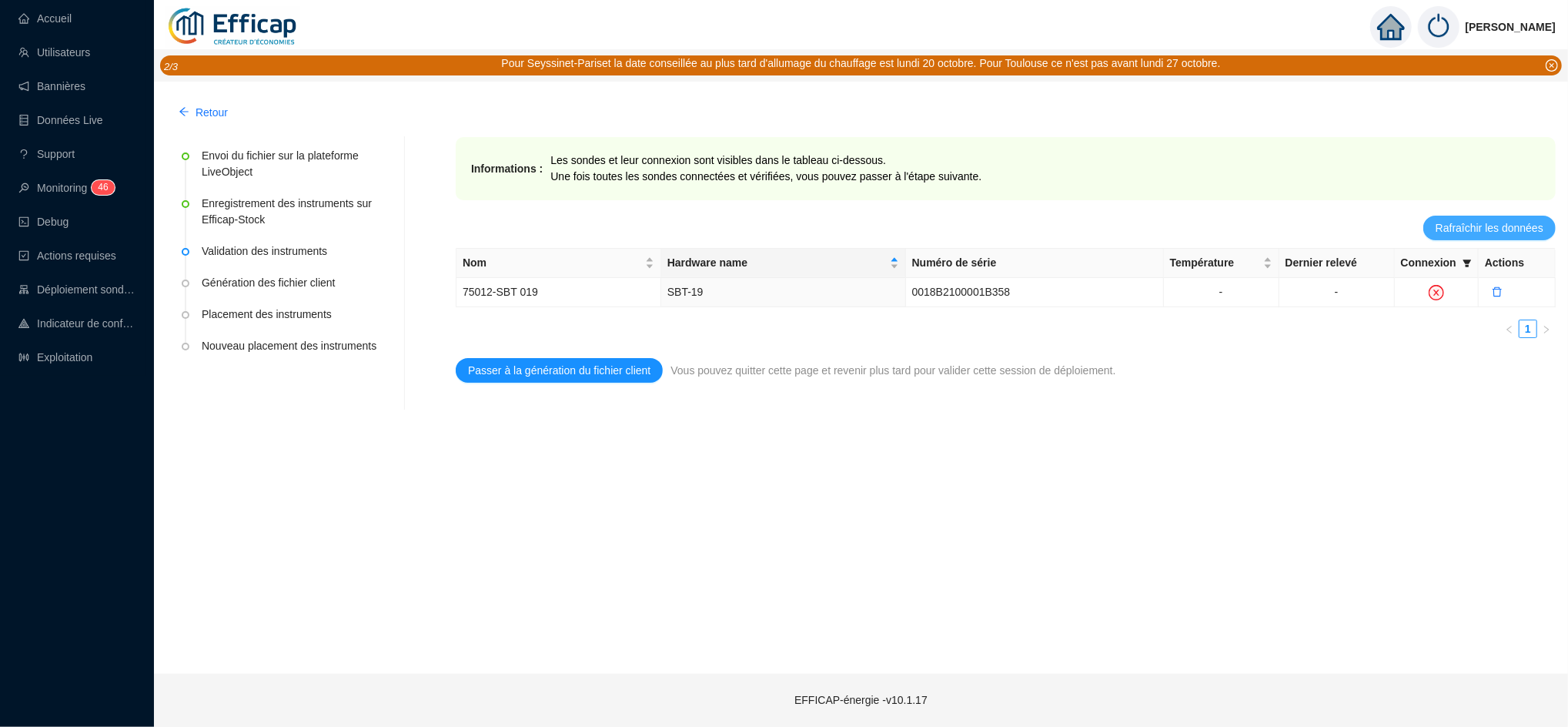
click at [1448, 237] on button "Rafraîchir les données" at bounding box center [1490, 228] width 133 height 25
